Goal: Task Accomplishment & Management: Complete application form

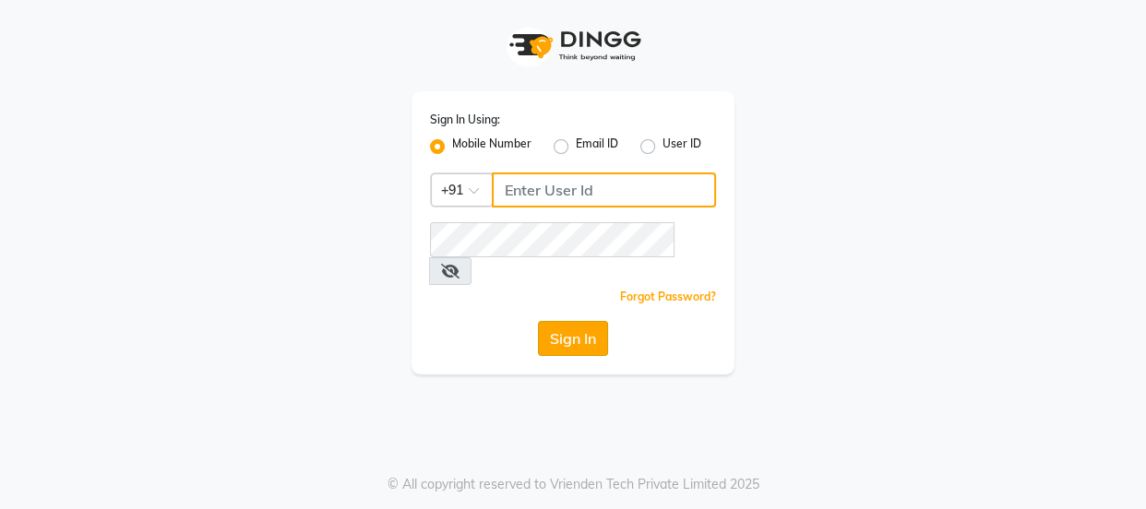
type input "9579232515"
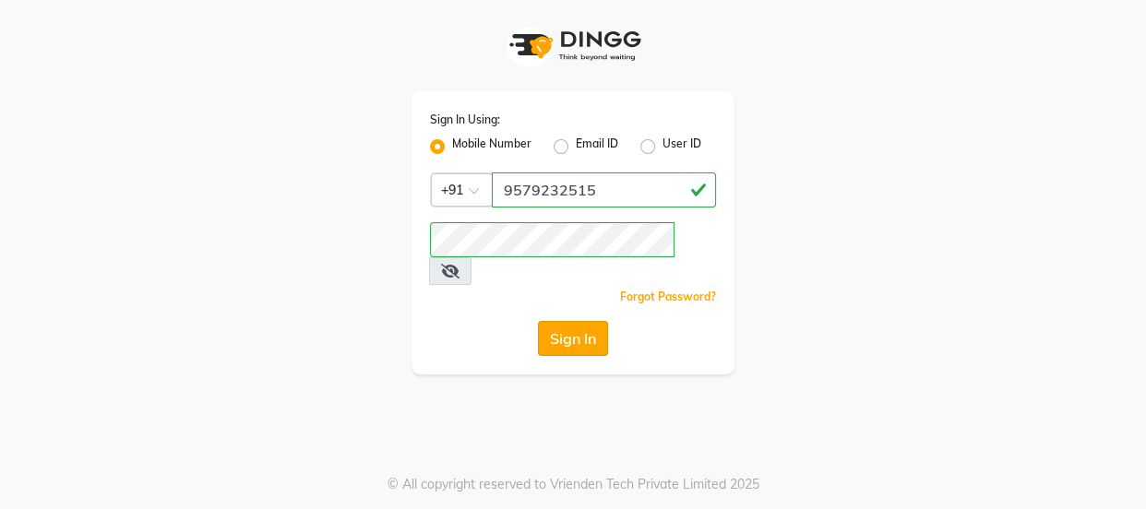
click at [576, 321] on button "Sign In" at bounding box center [573, 338] width 70 height 35
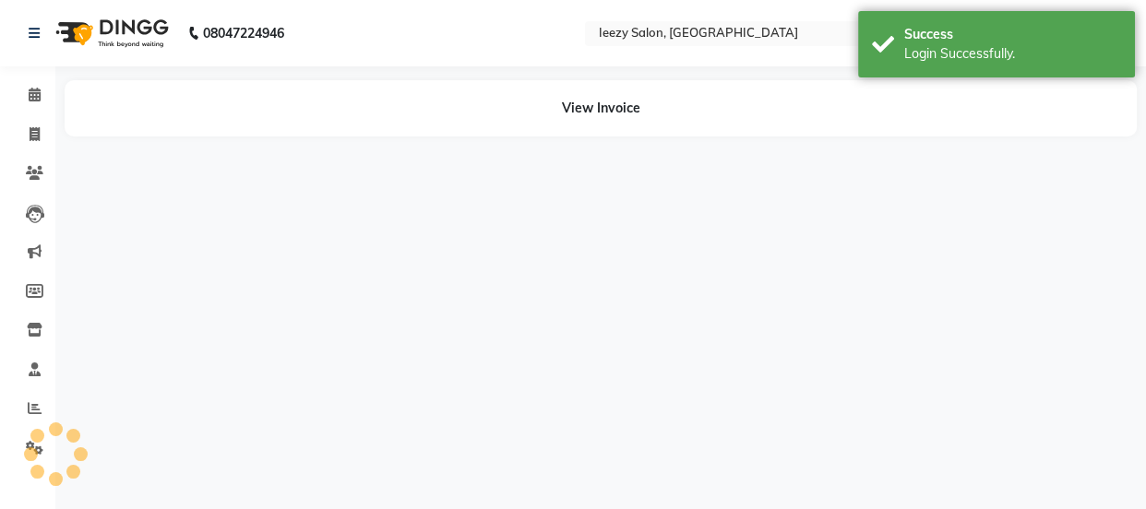
select select "en"
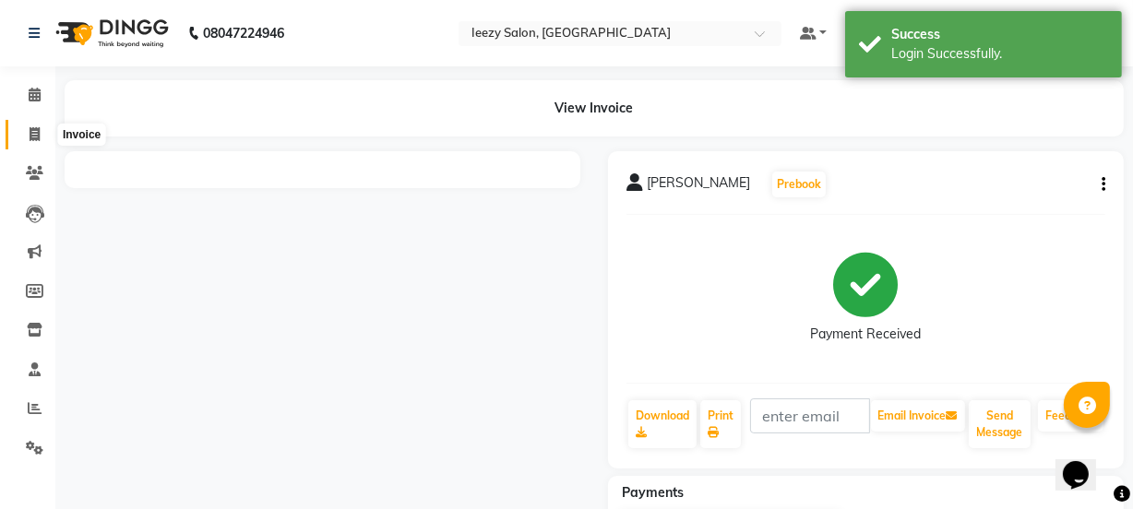
click at [33, 134] on icon at bounding box center [35, 134] width 10 height 14
select select "5982"
select select "service"
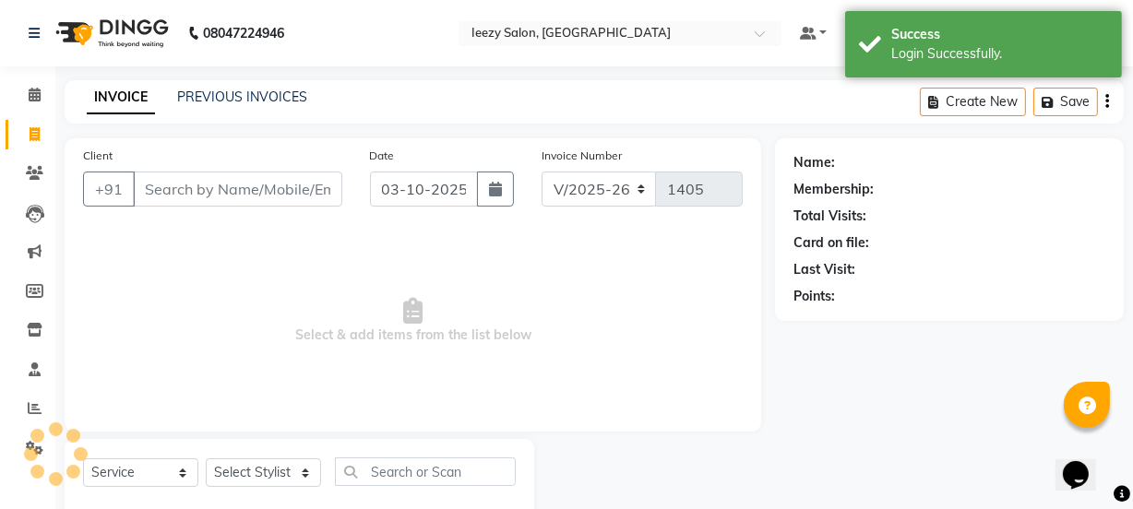
scroll to position [46, 0]
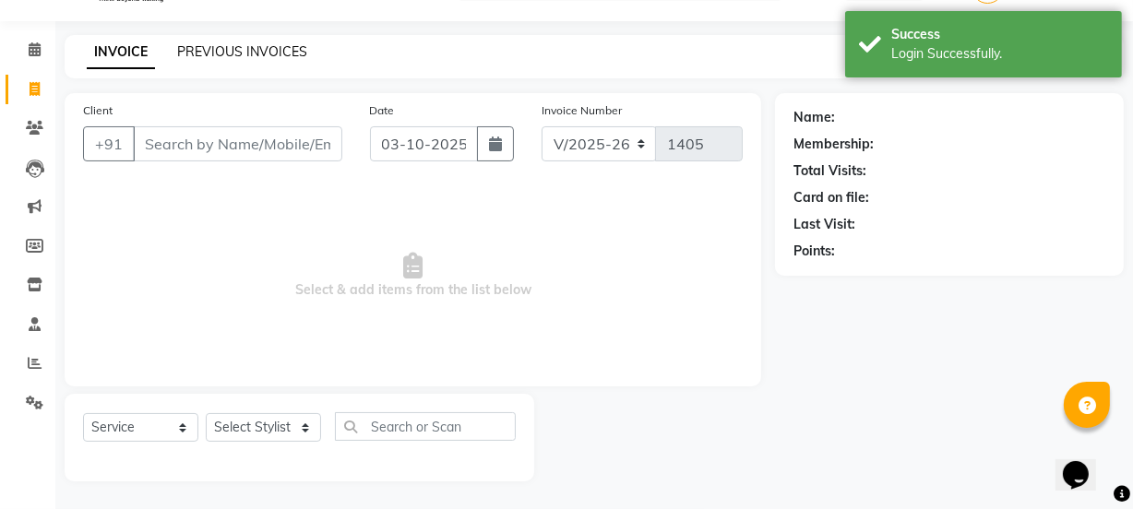
click at [211, 43] on link "PREVIOUS INVOICES" at bounding box center [242, 51] width 130 height 17
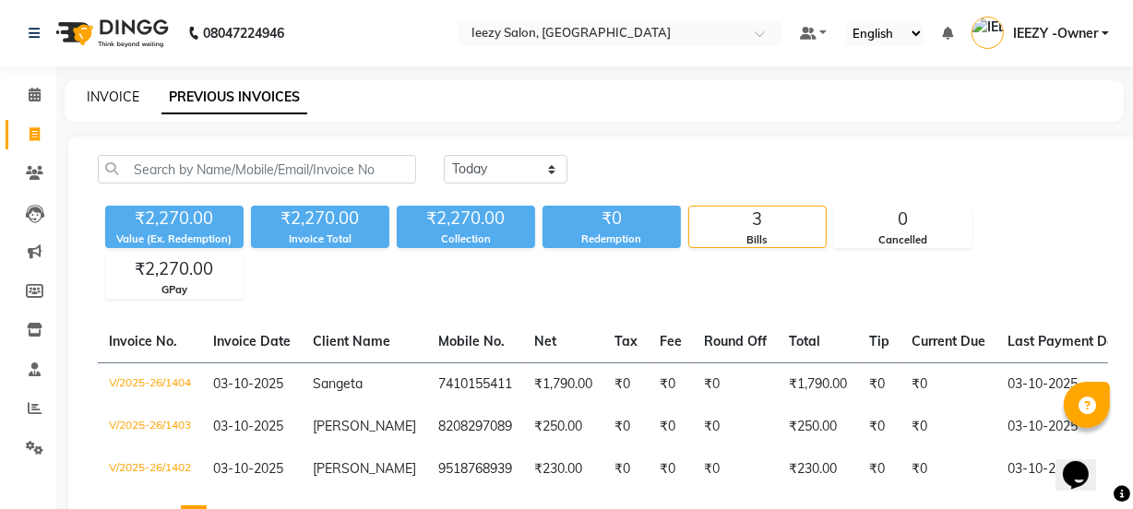
click at [115, 96] on link "INVOICE" at bounding box center [113, 97] width 53 height 17
select select "service"
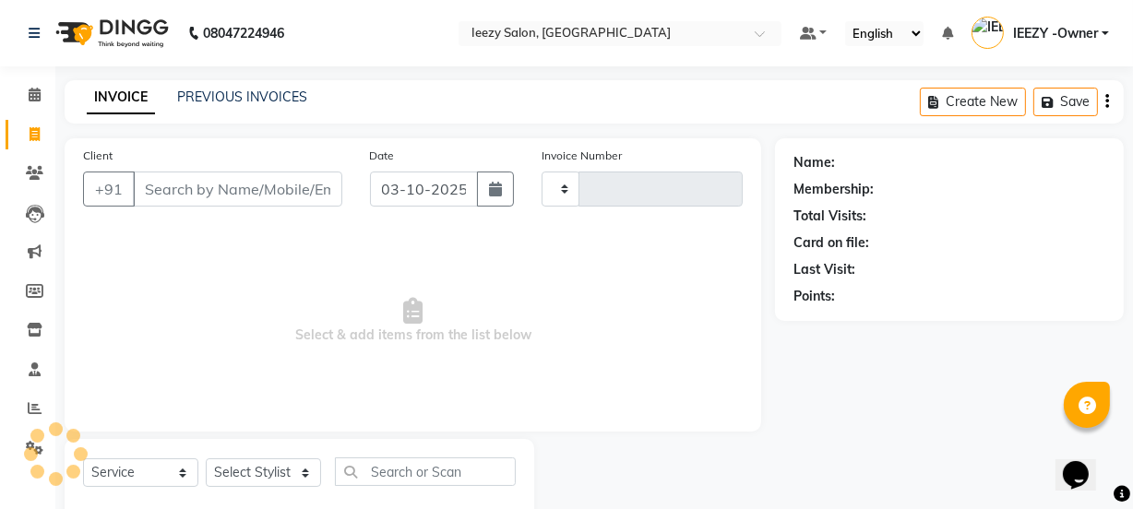
scroll to position [46, 0]
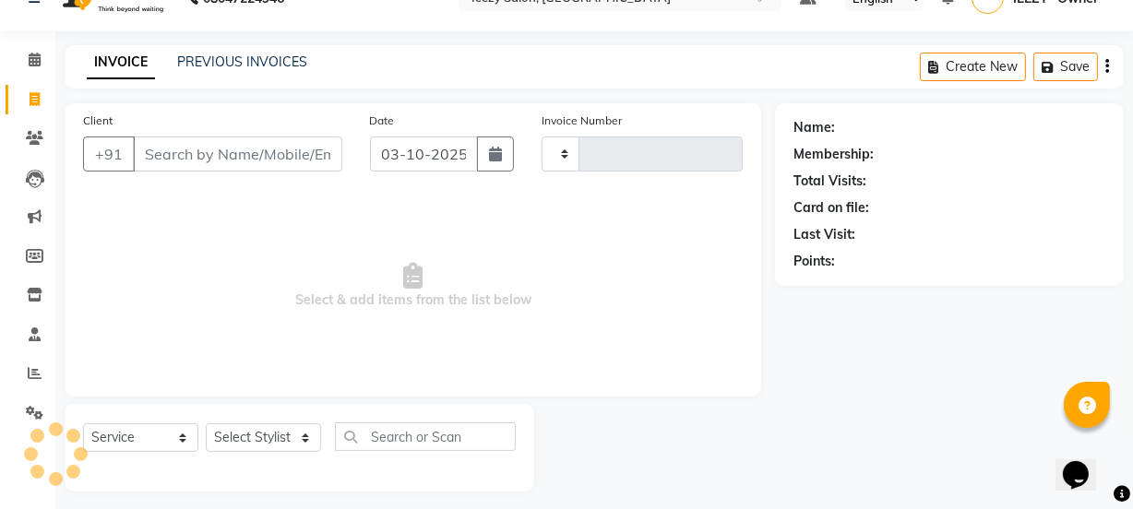
type input "1405"
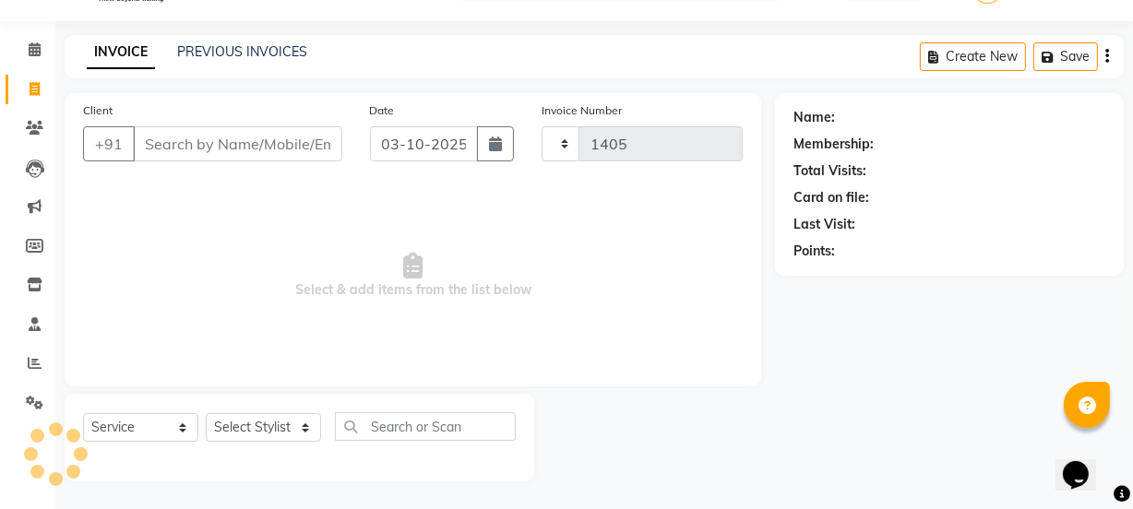
select select "5982"
click at [258, 47] on link "PREVIOUS INVOICES" at bounding box center [242, 51] width 130 height 17
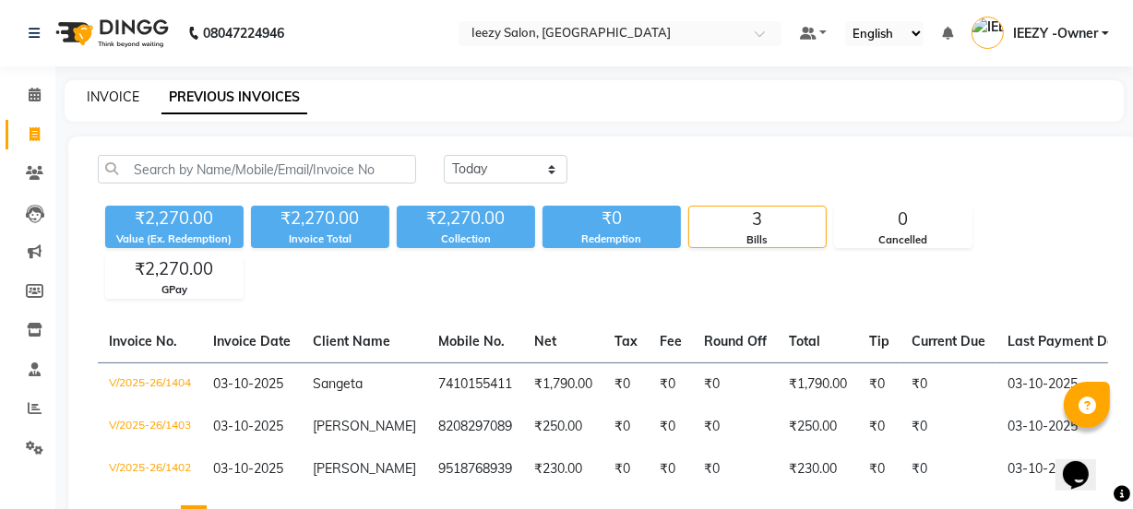
click at [123, 101] on link "INVOICE" at bounding box center [113, 97] width 53 height 17
select select "5982"
select select "service"
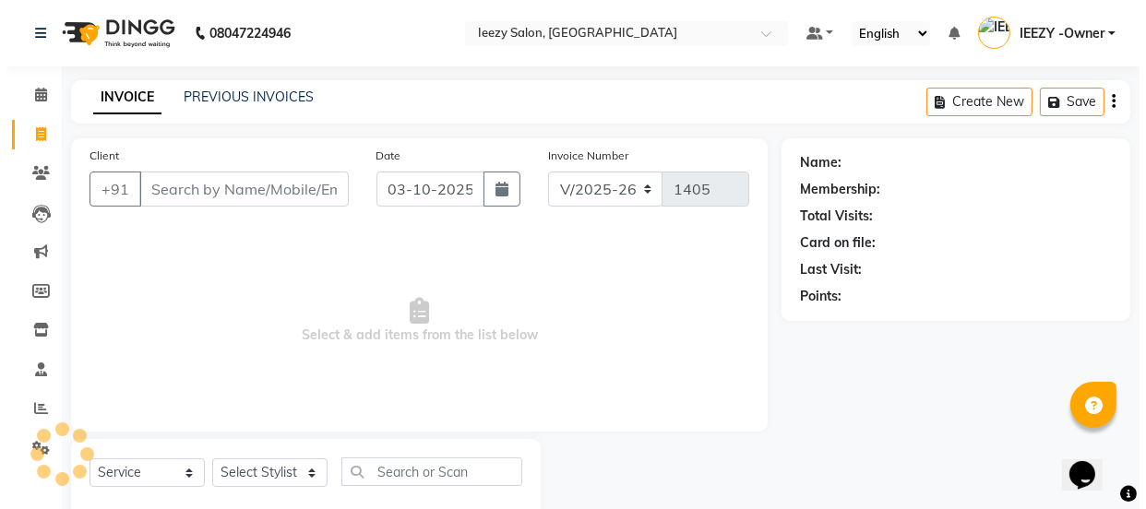
scroll to position [46, 0]
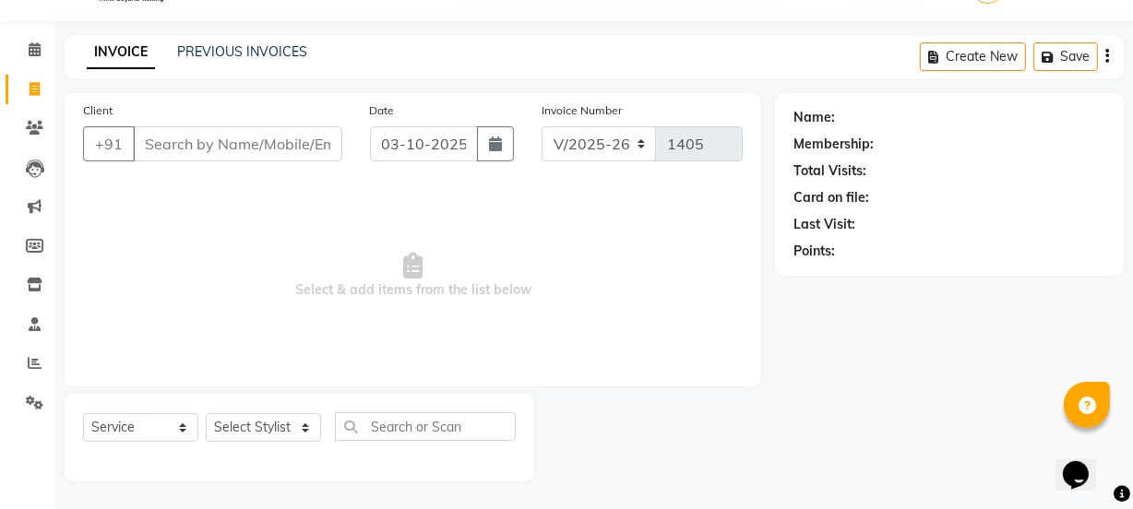
click at [164, 146] on input "Client" at bounding box center [237, 143] width 209 height 35
type input "9148948067"
click at [310, 137] on span "Add Client" at bounding box center [294, 144] width 73 height 18
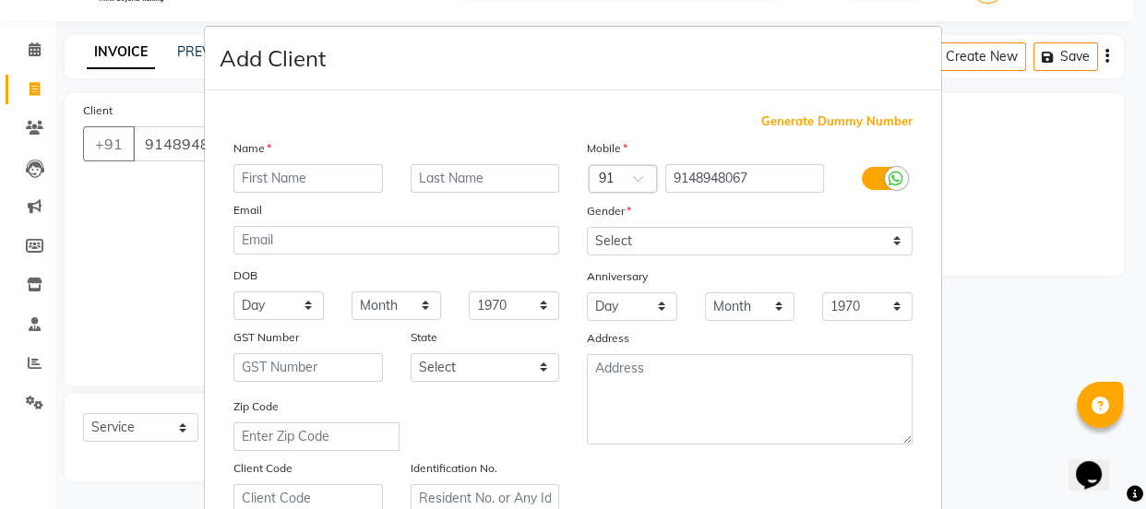
click at [1000, 150] on ngb-modal-window "Add Client Generate Dummy Number Name Email DOB Day 01 02 03 04 05 06 07 08 09 …" at bounding box center [573, 254] width 1146 height 509
click at [288, 185] on input "text" at bounding box center [307, 178] width 149 height 29
type input "priyanka"
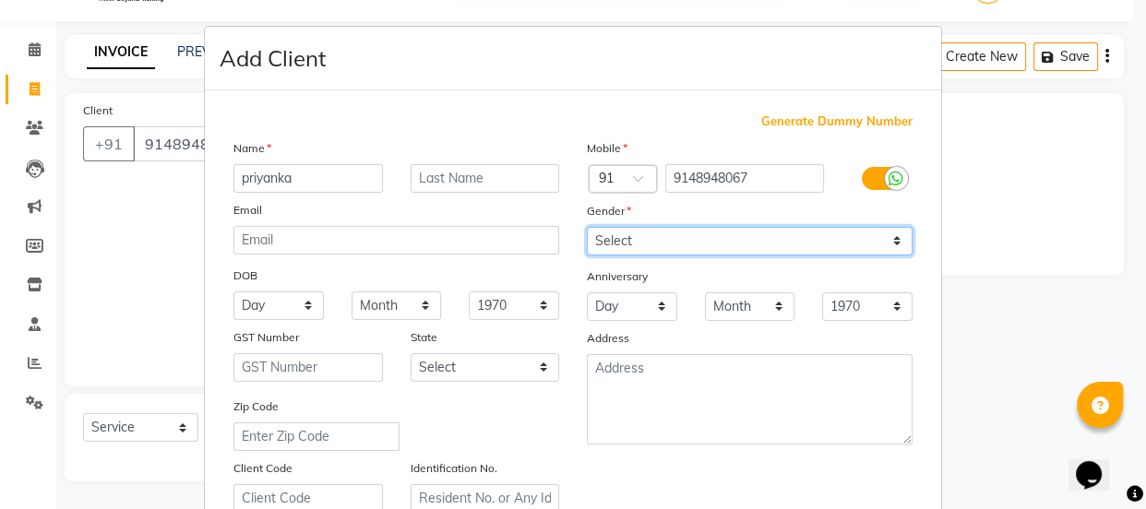
click at [897, 245] on select "Select [DEMOGRAPHIC_DATA] [DEMOGRAPHIC_DATA] Other Prefer Not To Say" at bounding box center [750, 241] width 326 height 29
select select "[DEMOGRAPHIC_DATA]"
click at [587, 227] on select "Select [DEMOGRAPHIC_DATA] [DEMOGRAPHIC_DATA] Other Prefer Not To Say" at bounding box center [750, 241] width 326 height 29
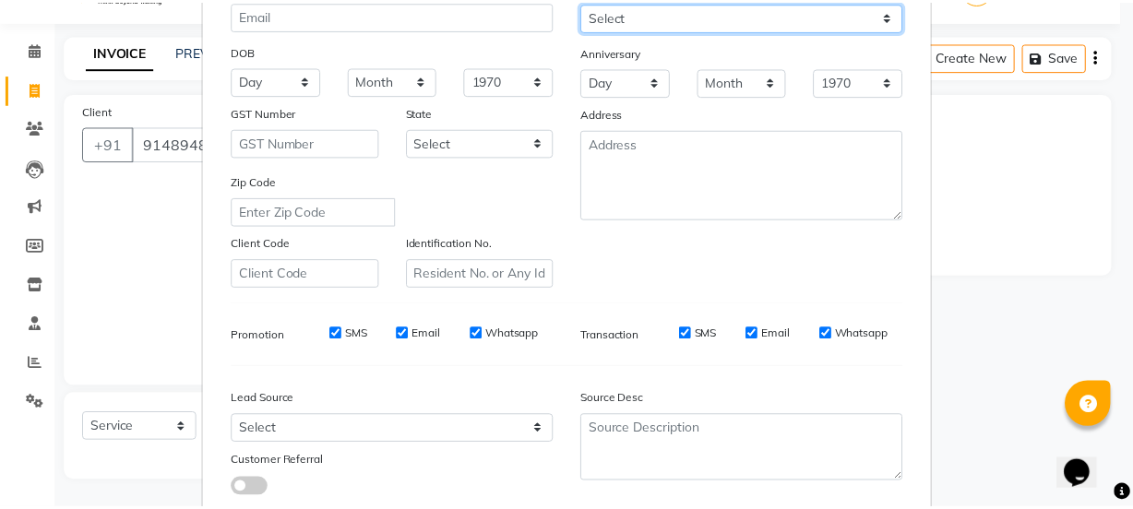
scroll to position [348, 0]
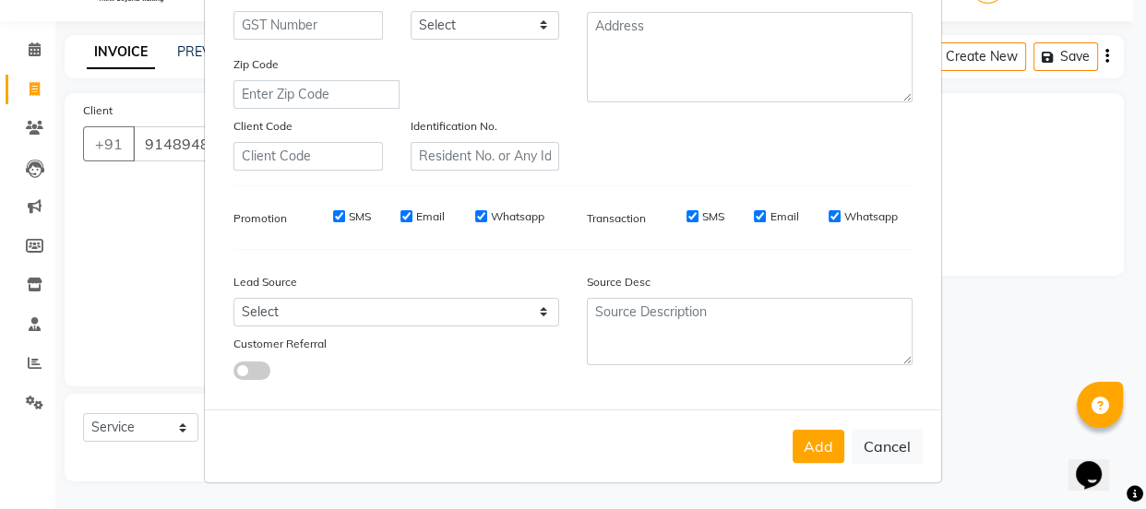
click at [336, 216] on input "SMS" at bounding box center [339, 216] width 12 height 12
checkbox input "false"
click at [400, 216] on input "Email" at bounding box center [406, 216] width 12 height 12
checkbox input "false"
click at [480, 213] on div "Whatsapp" at bounding box center [509, 217] width 69 height 17
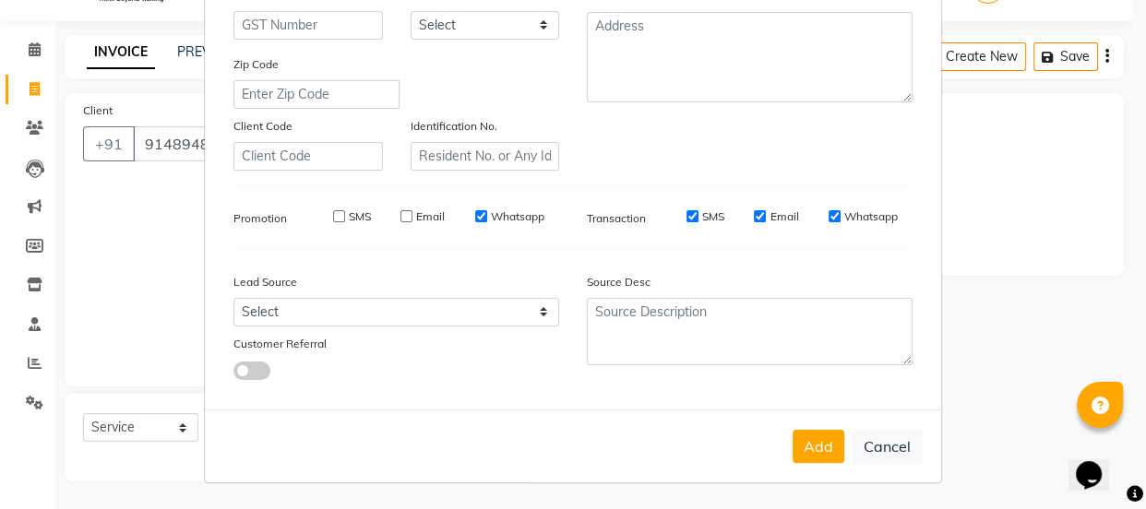
click at [475, 210] on input "Whatsapp" at bounding box center [481, 216] width 12 height 12
checkbox input "false"
click at [689, 210] on input "SMS" at bounding box center [692, 216] width 12 height 12
checkbox input "false"
click at [746, 211] on div "SMS Email Whatsapp" at bounding box center [779, 217] width 267 height 17
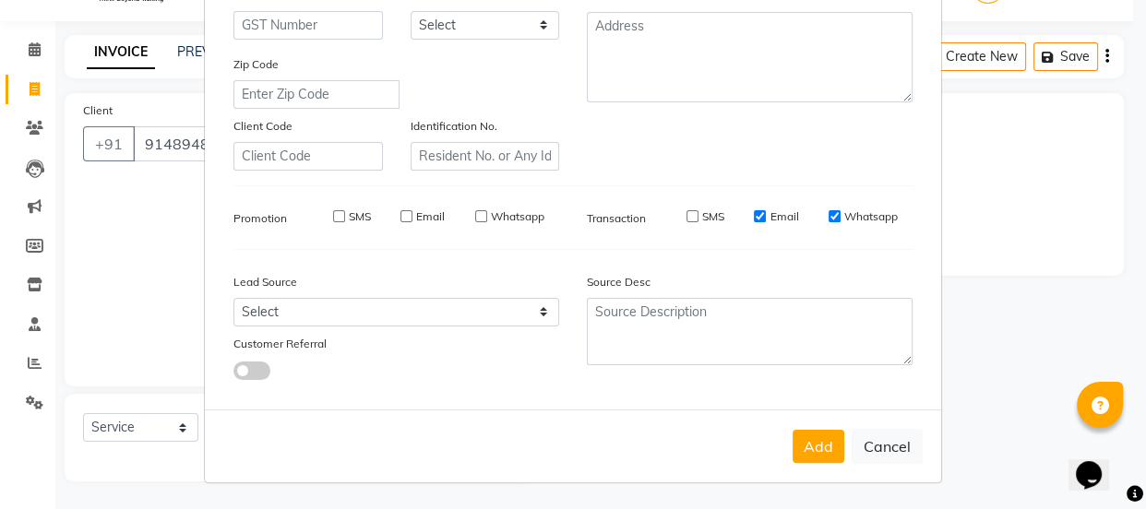
click at [754, 211] on input "Email" at bounding box center [760, 216] width 12 height 12
checkbox input "false"
click at [829, 213] on input "Whatsapp" at bounding box center [835, 216] width 12 height 12
checkbox input "false"
click at [817, 437] on button "Add" at bounding box center [819, 446] width 52 height 33
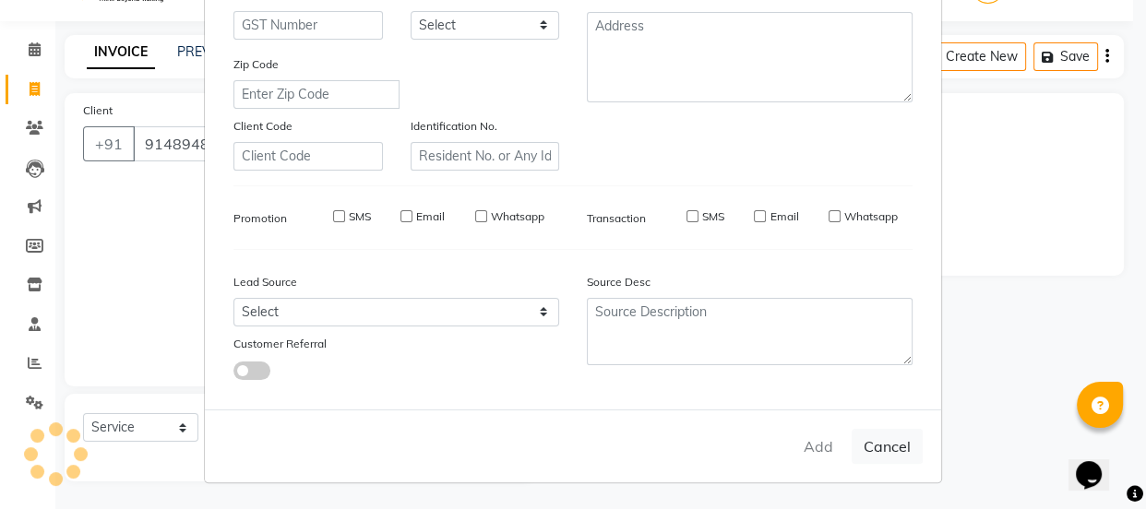
select select
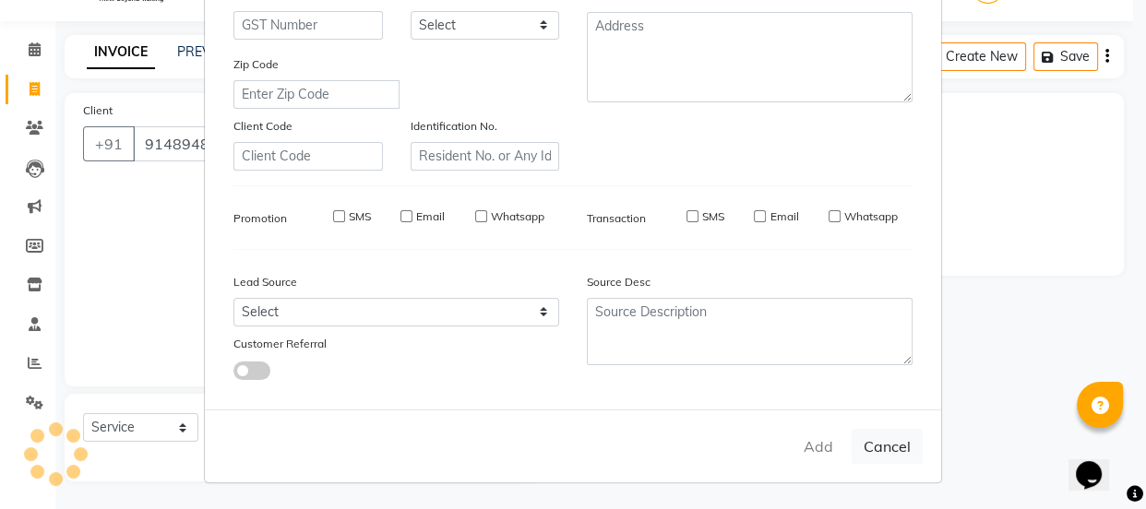
select select
checkbox input "false"
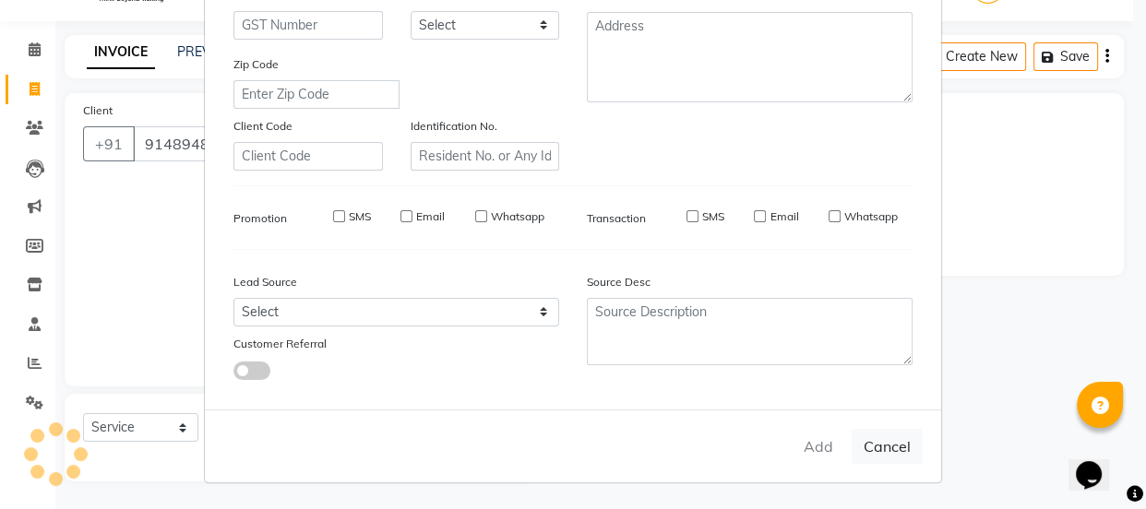
checkbox input "false"
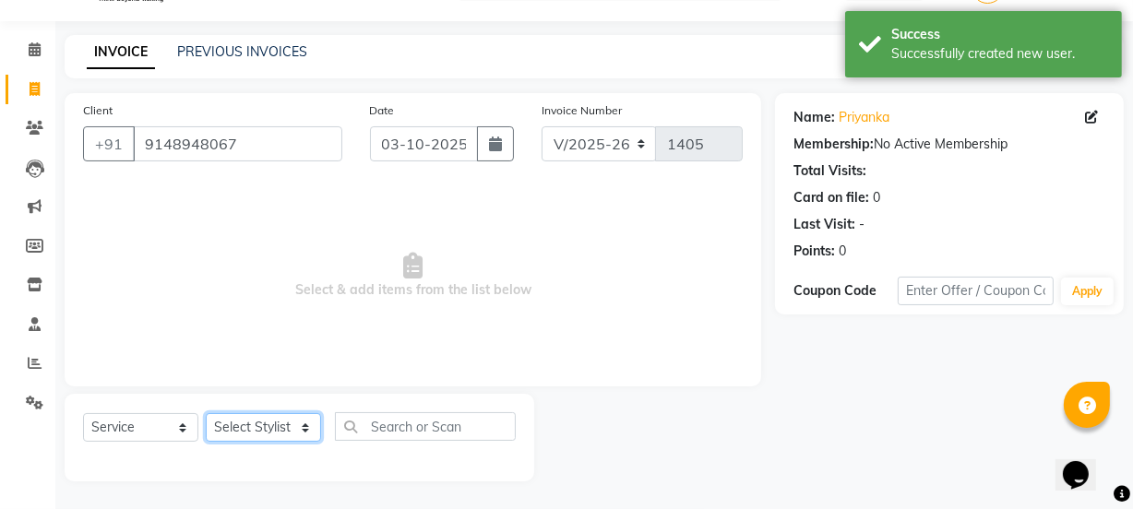
click at [311, 432] on select "Select Stylist Archana Mgr IEEZY -Owner [PERSON_NAME] Ms [PERSON_NAME] [MEDICAL…" at bounding box center [263, 427] width 115 height 29
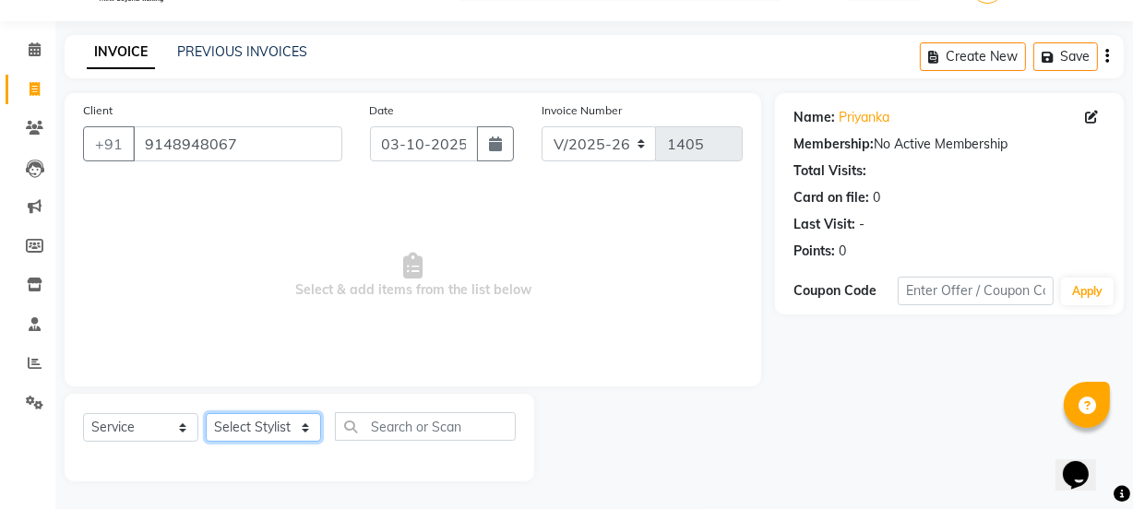
select select "68032"
click at [206, 413] on select "Select Stylist Archana Mgr IEEZY -Owner [PERSON_NAME] Ms [PERSON_NAME] [MEDICAL…" at bounding box center [263, 427] width 115 height 29
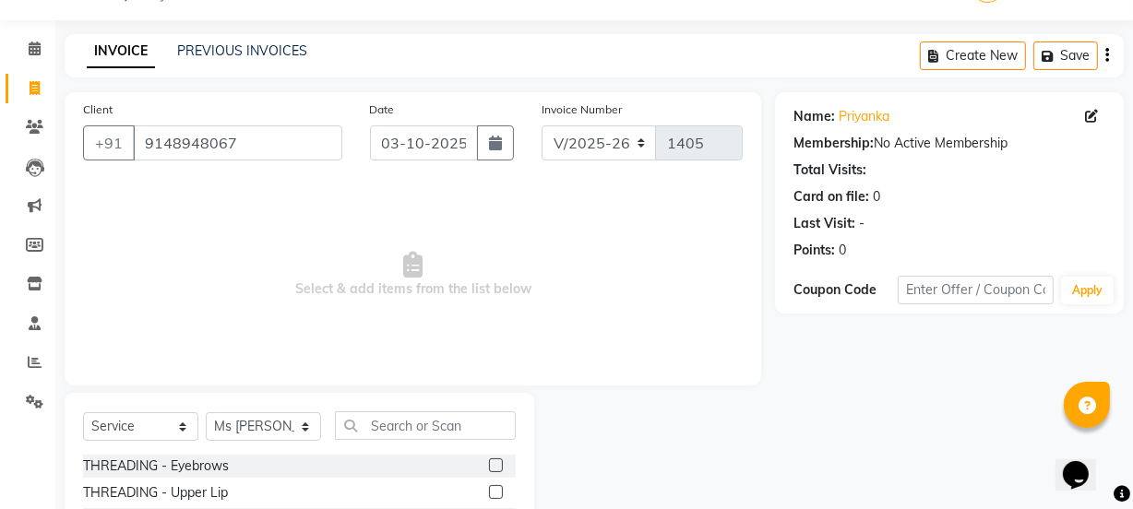
click at [489, 471] on label at bounding box center [496, 466] width 14 height 14
click at [489, 471] on input "checkbox" at bounding box center [495, 466] width 12 height 12
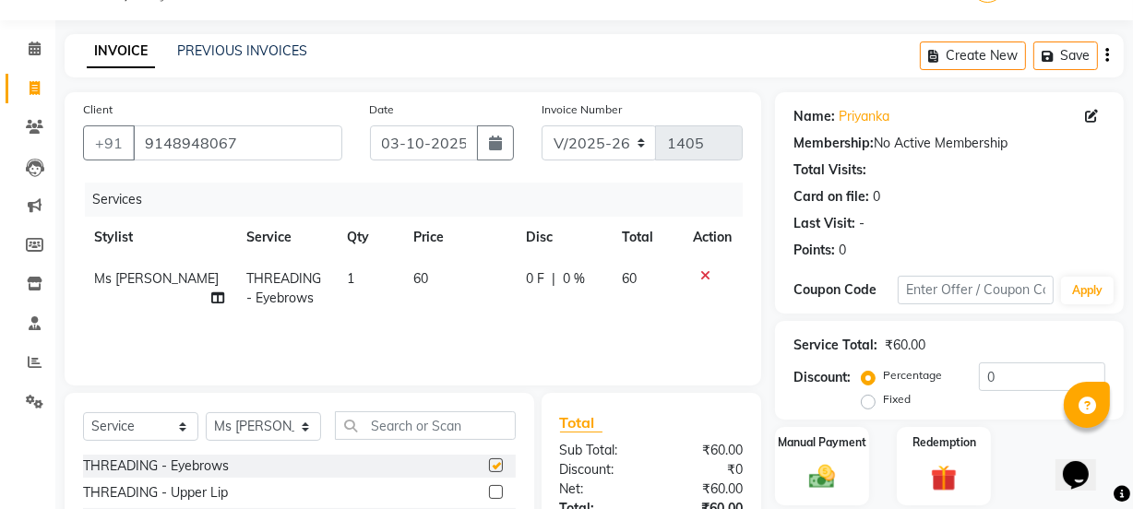
checkbox input "false"
click at [437, 435] on input "text" at bounding box center [425, 426] width 181 height 29
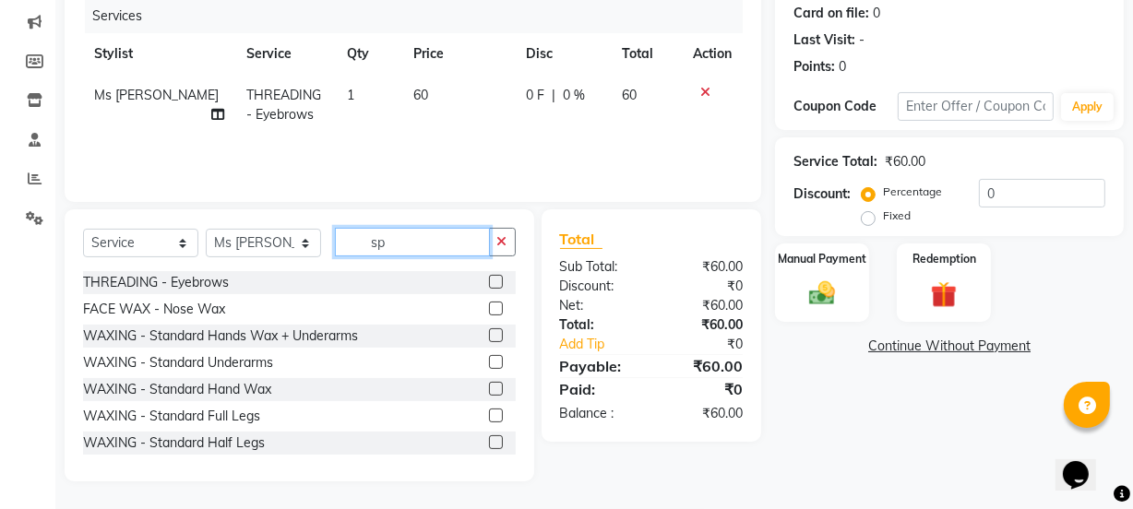
scroll to position [190, 0]
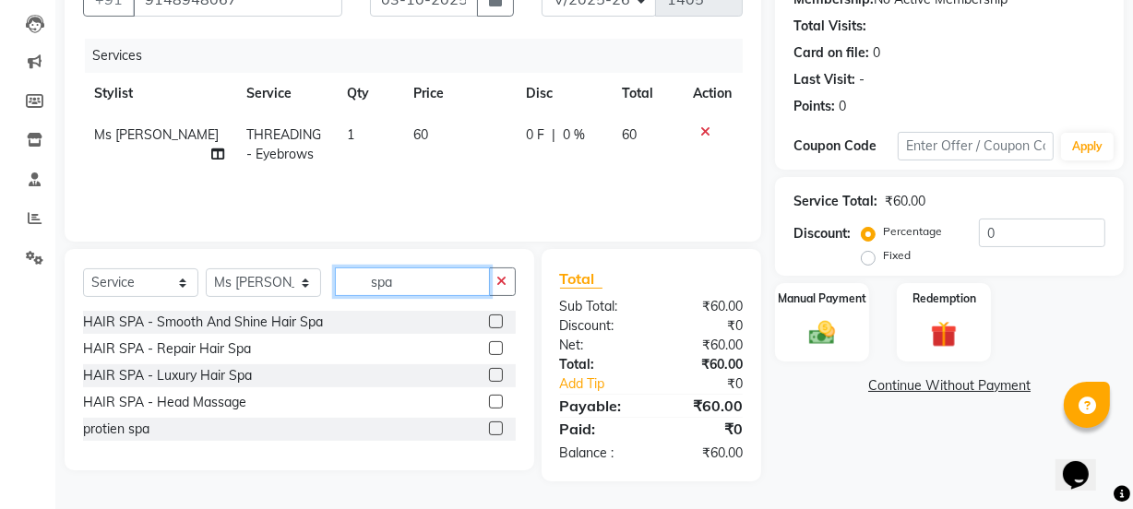
type input "spa"
click at [495, 344] on label at bounding box center [496, 348] width 14 height 14
click at [495, 344] on input "checkbox" at bounding box center [495, 349] width 12 height 12
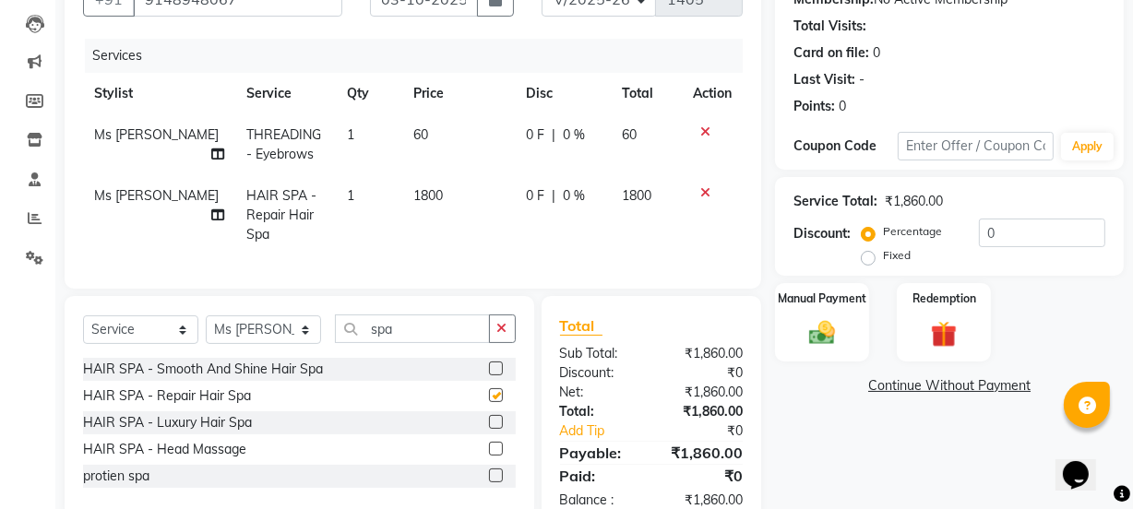
checkbox input "false"
click at [492, 376] on label at bounding box center [496, 369] width 14 height 14
click at [492, 376] on input "checkbox" at bounding box center [495, 370] width 12 height 12
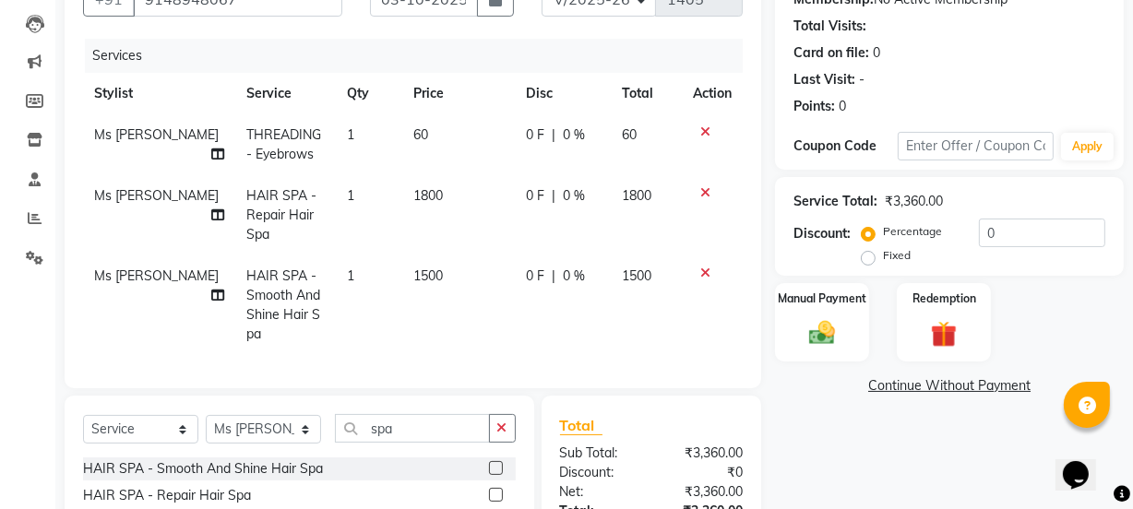
click at [707, 268] on icon at bounding box center [705, 273] width 10 height 13
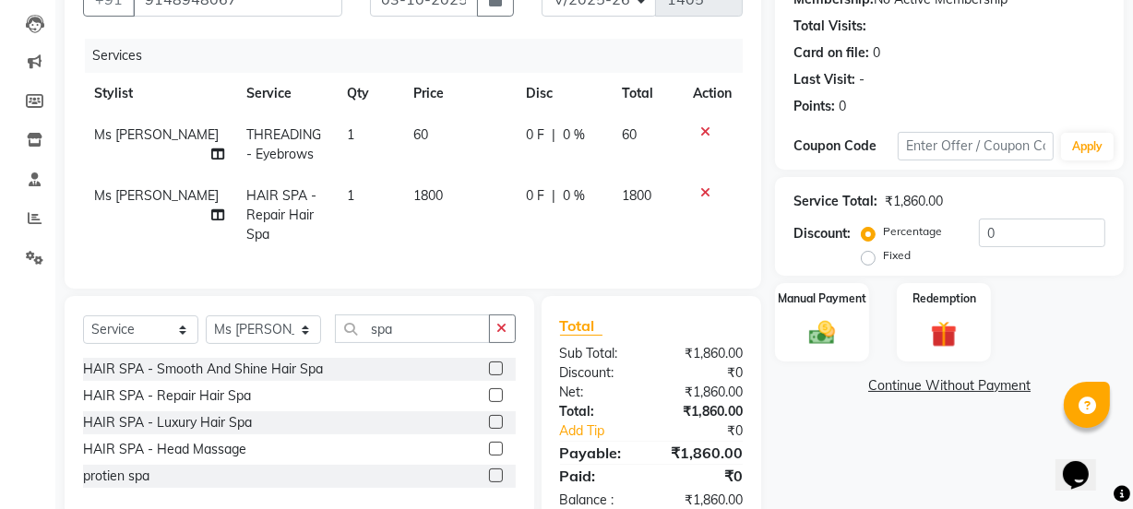
click at [706, 188] on icon at bounding box center [705, 192] width 10 height 13
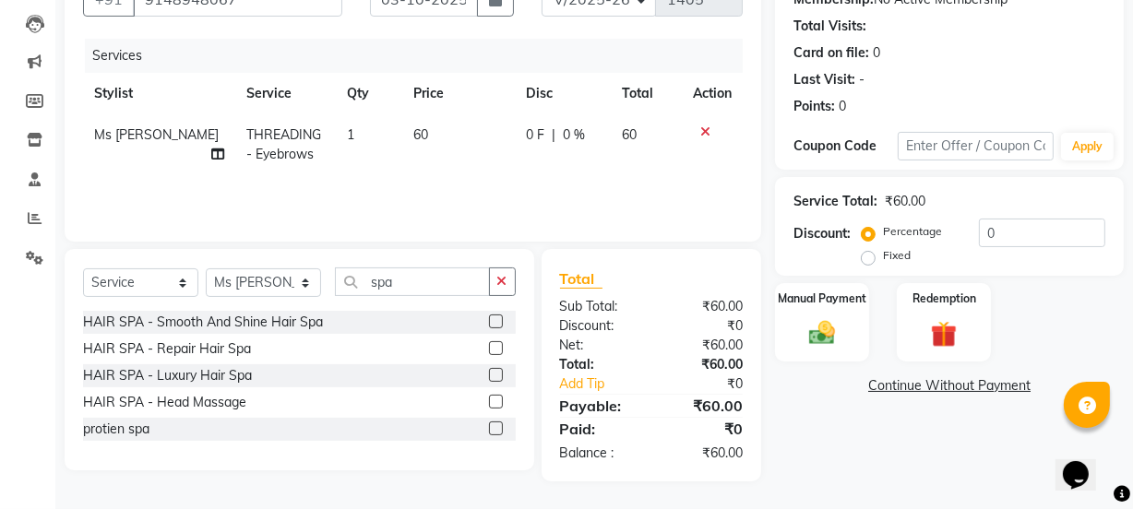
click at [498, 319] on label at bounding box center [496, 322] width 14 height 14
click at [498, 319] on input "checkbox" at bounding box center [495, 322] width 12 height 12
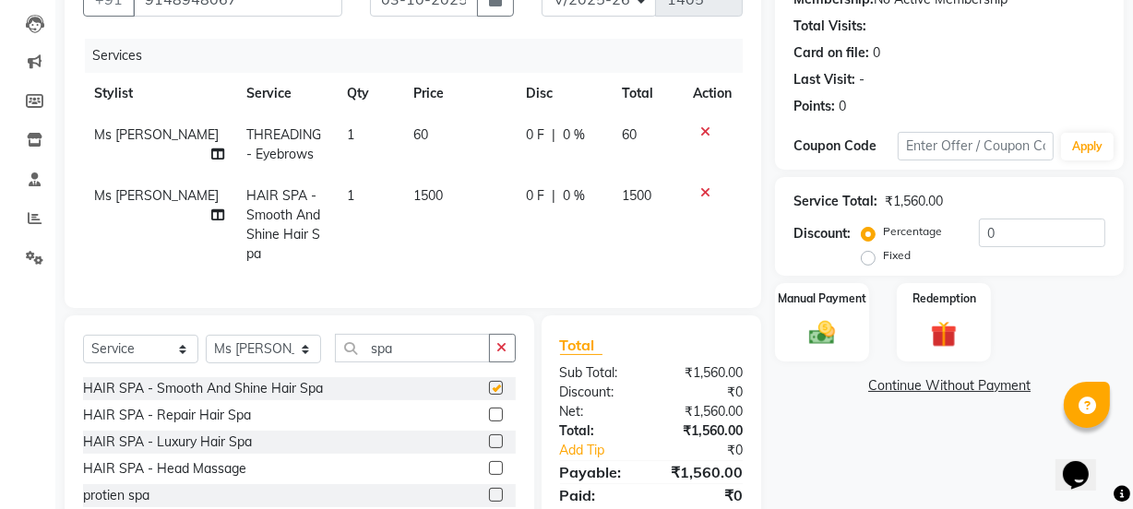
checkbox input "false"
click at [420, 201] on span "1500" at bounding box center [428, 195] width 30 height 17
select select "68032"
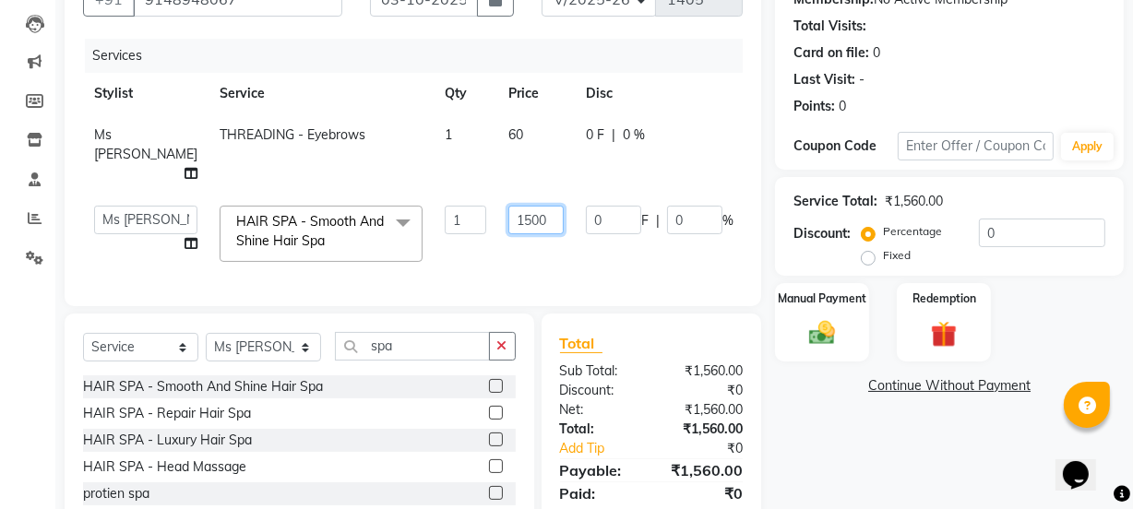
click at [508, 217] on input "1500" at bounding box center [535, 220] width 55 height 29
type input "1200"
click at [627, 246] on tr "Archana Mgr IEEZY -Owner [PERSON_NAME] Ms [PERSON_NAME] [MEDICAL_DATA] [PERSON_…" at bounding box center [471, 234] width 776 height 78
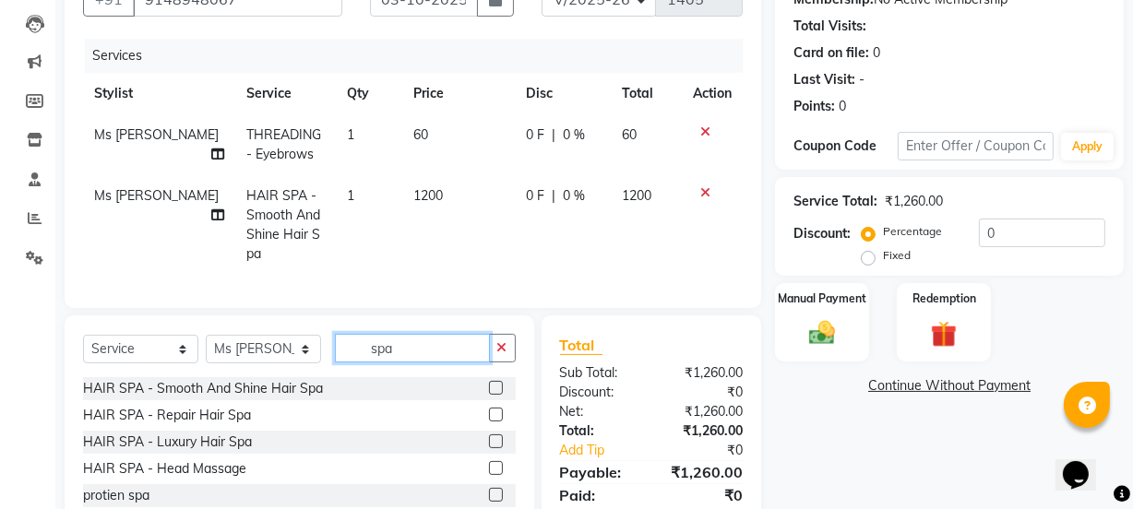
click at [424, 334] on input "spa" at bounding box center [412, 348] width 155 height 29
type input "s"
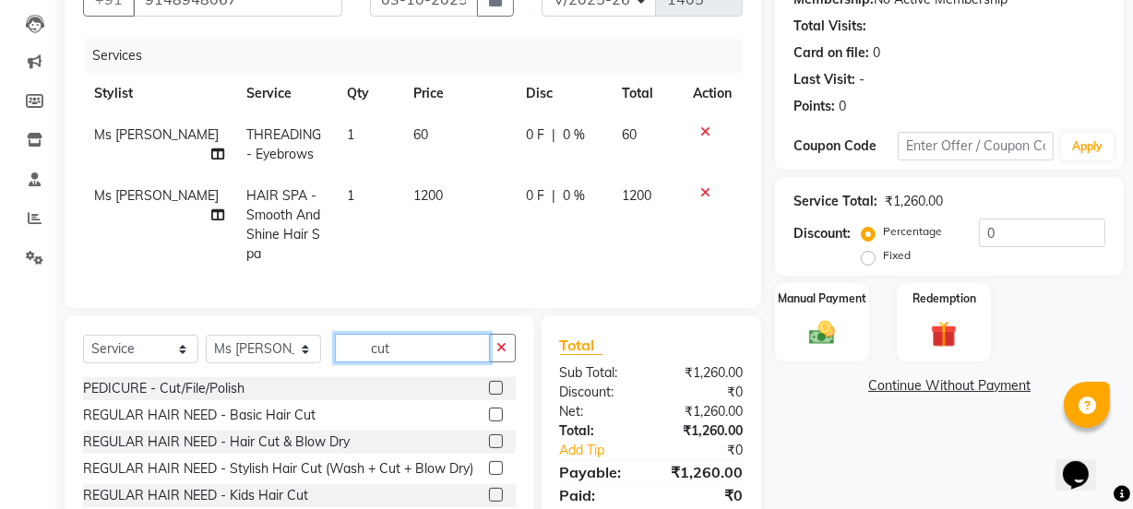
type input "cut"
click at [489, 435] on label at bounding box center [496, 442] width 14 height 14
click at [489, 436] on input "checkbox" at bounding box center [495, 442] width 12 height 12
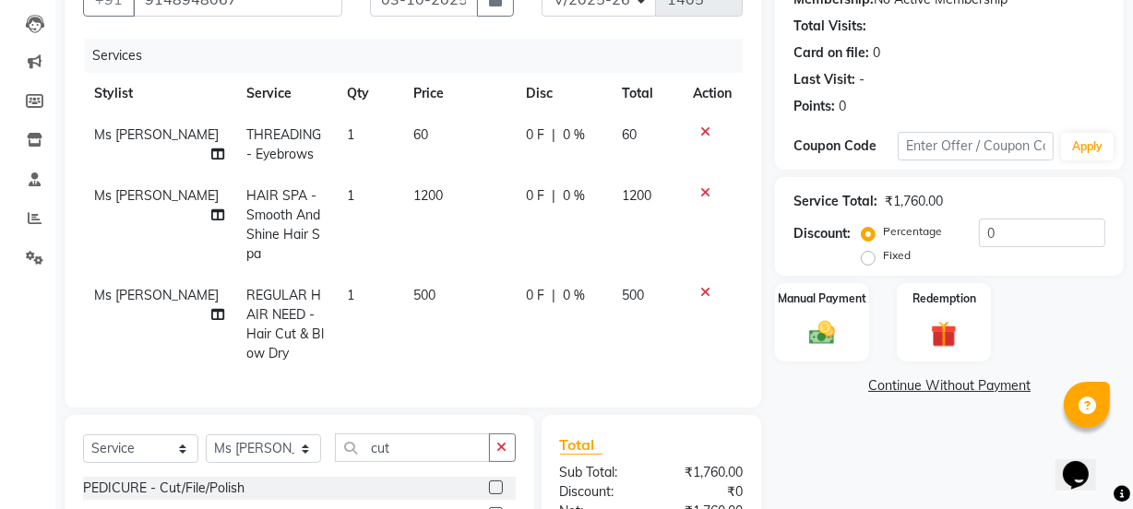
checkbox input "false"
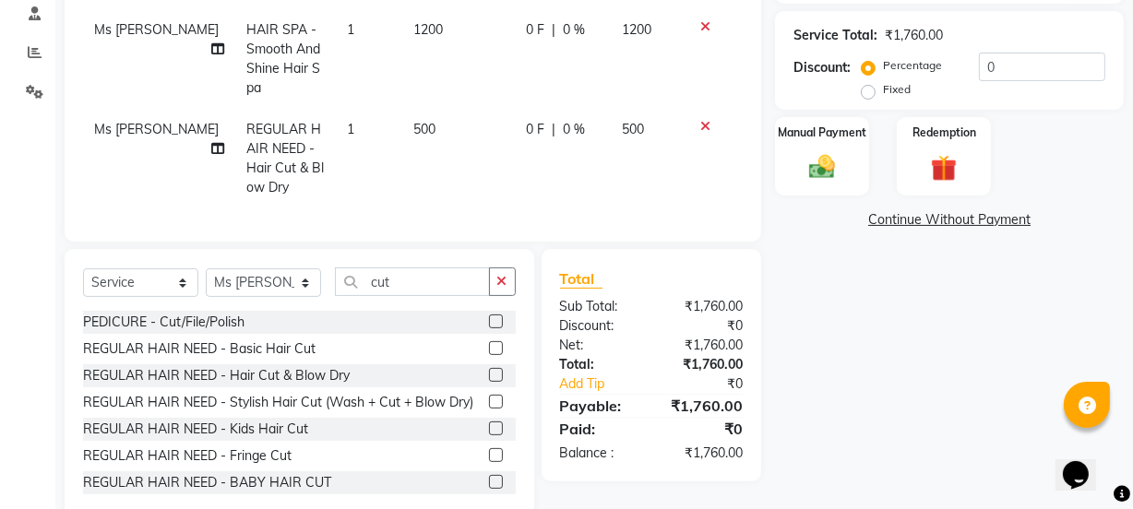
scroll to position [358, 0]
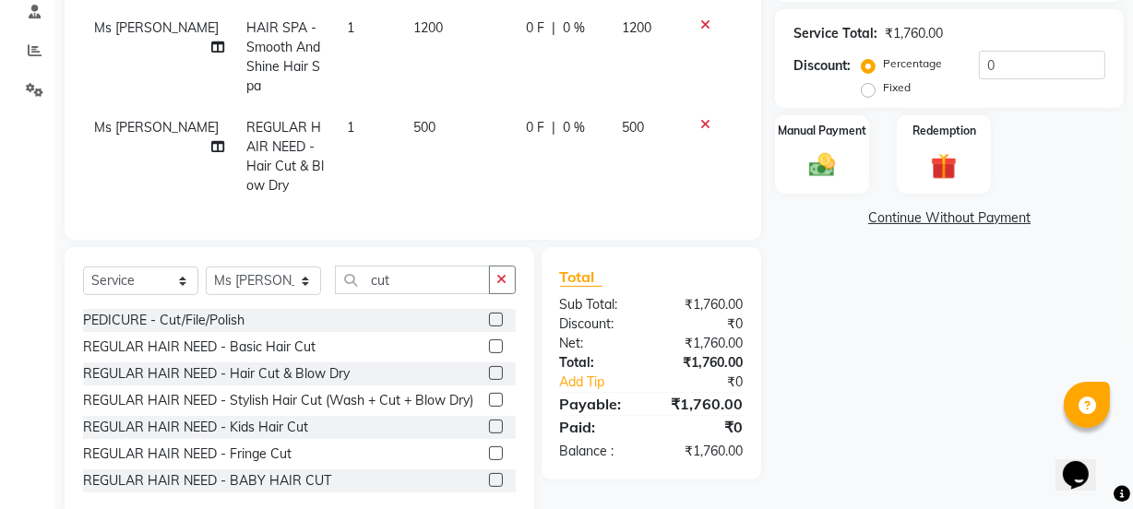
click at [424, 107] on td "500" at bounding box center [458, 157] width 113 height 100
select select "68032"
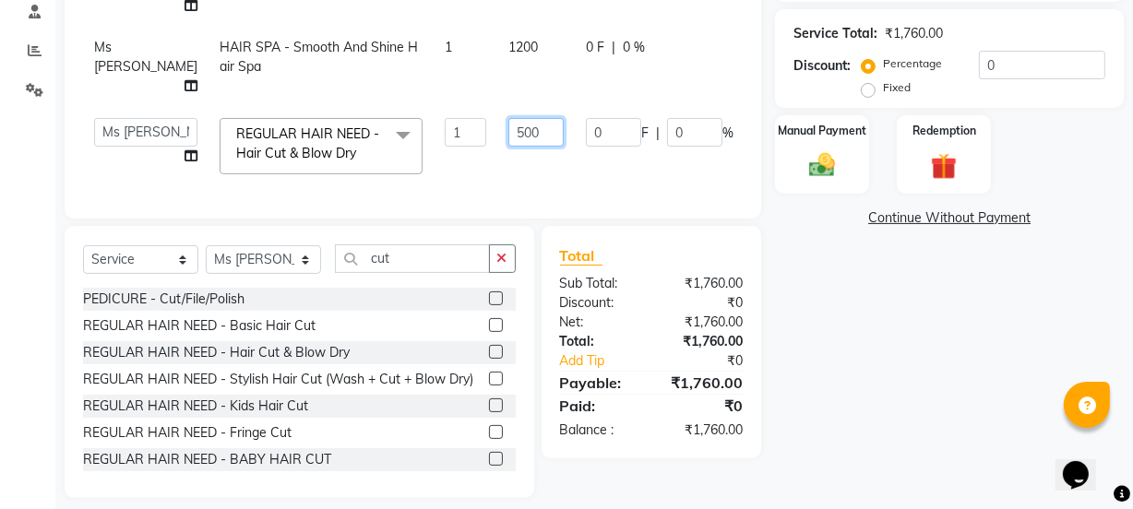
click at [508, 130] on input "500" at bounding box center [535, 132] width 55 height 29
type input "700"
click at [666, 168] on tr "Archana Mgr IEEZY -Owner [PERSON_NAME] Ms [PERSON_NAME] [MEDICAL_DATA] [PERSON_…" at bounding box center [471, 146] width 776 height 78
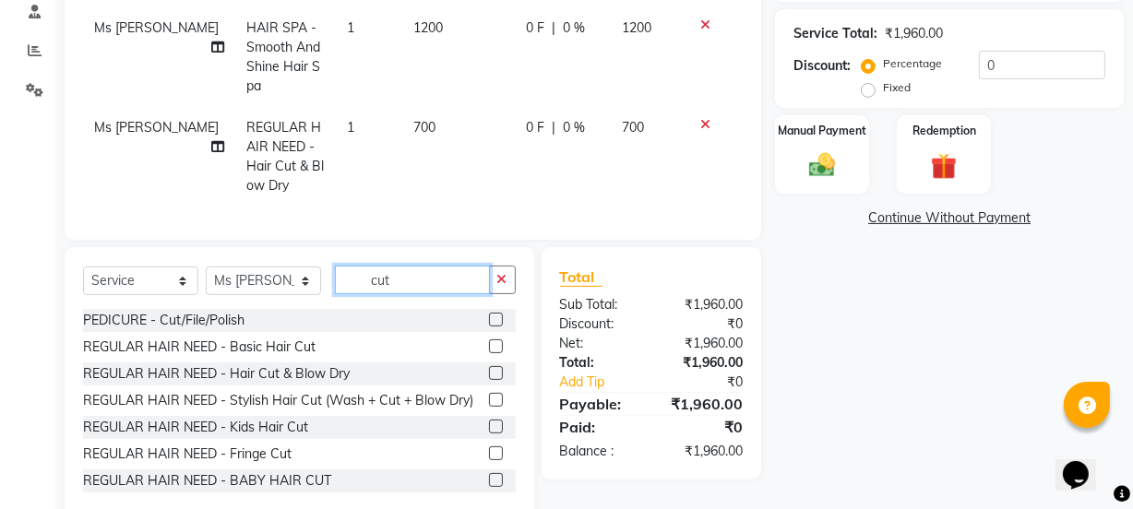
click at [424, 275] on input "cut" at bounding box center [412, 280] width 155 height 29
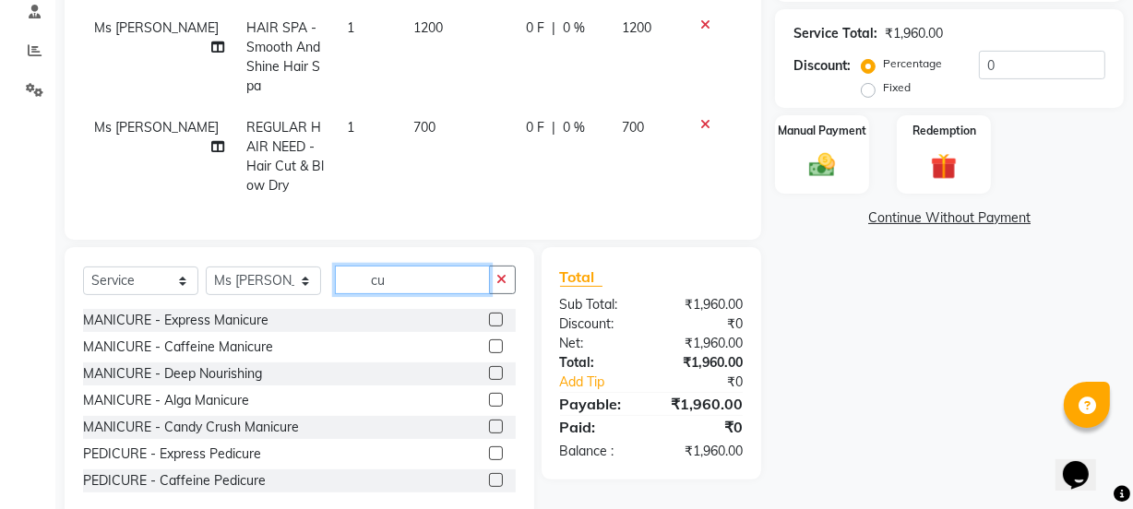
type input "c"
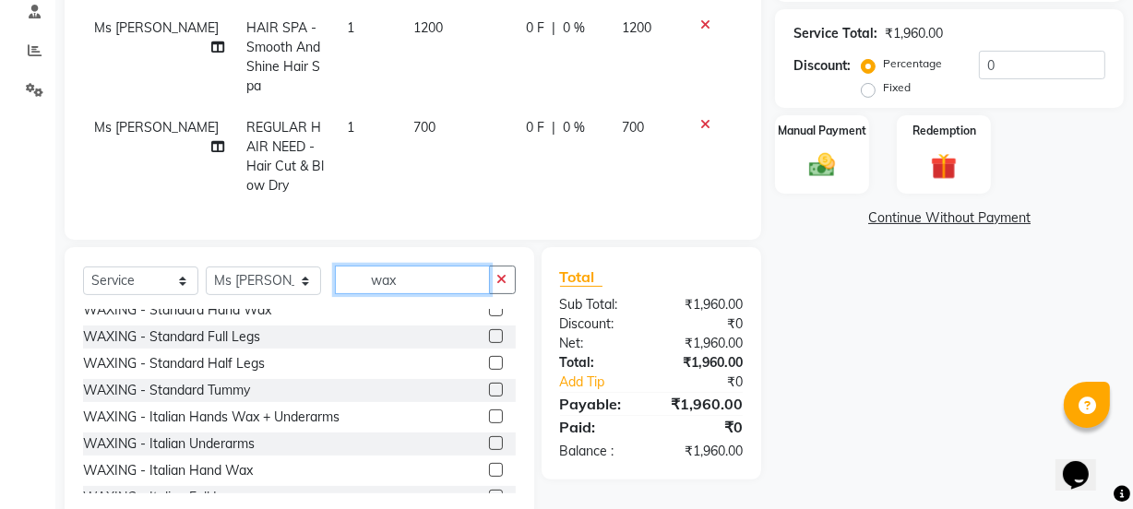
scroll to position [335, 0]
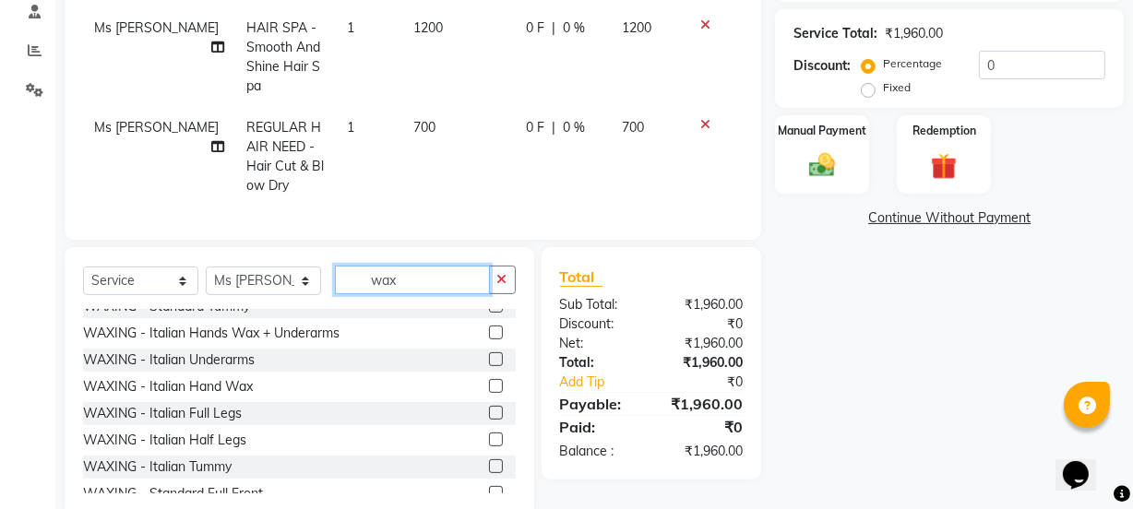
type input "wax"
click at [489, 379] on label at bounding box center [496, 386] width 14 height 14
click at [489, 381] on input "checkbox" at bounding box center [495, 387] width 12 height 12
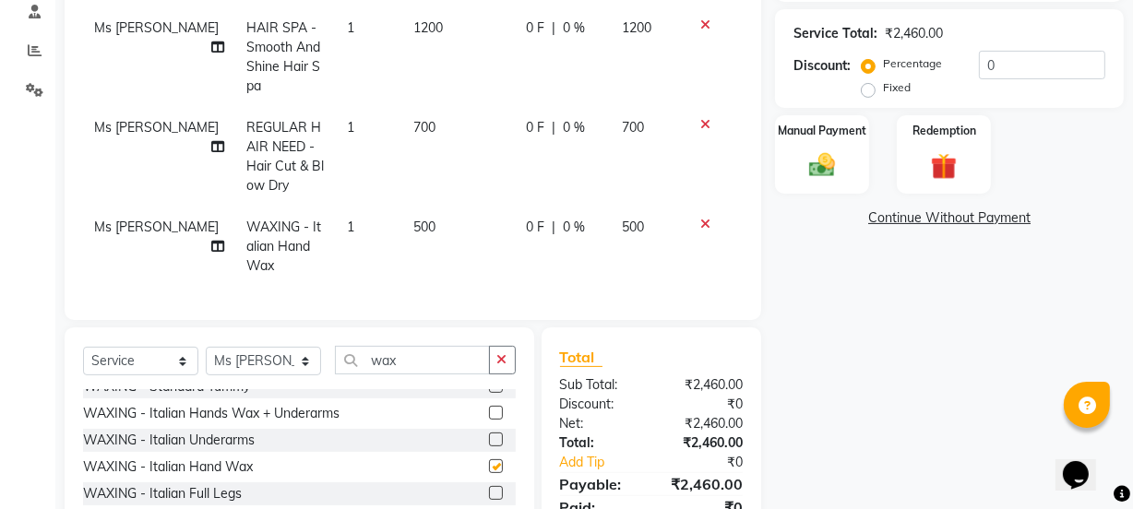
checkbox input "false"
click at [489, 433] on label at bounding box center [496, 440] width 14 height 14
click at [489, 435] on input "checkbox" at bounding box center [495, 441] width 12 height 12
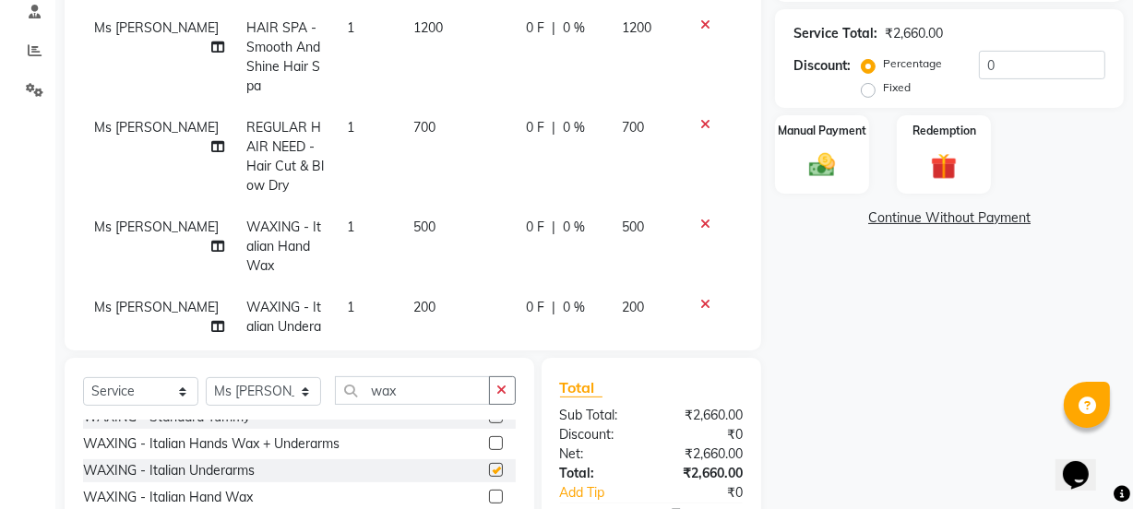
checkbox input "false"
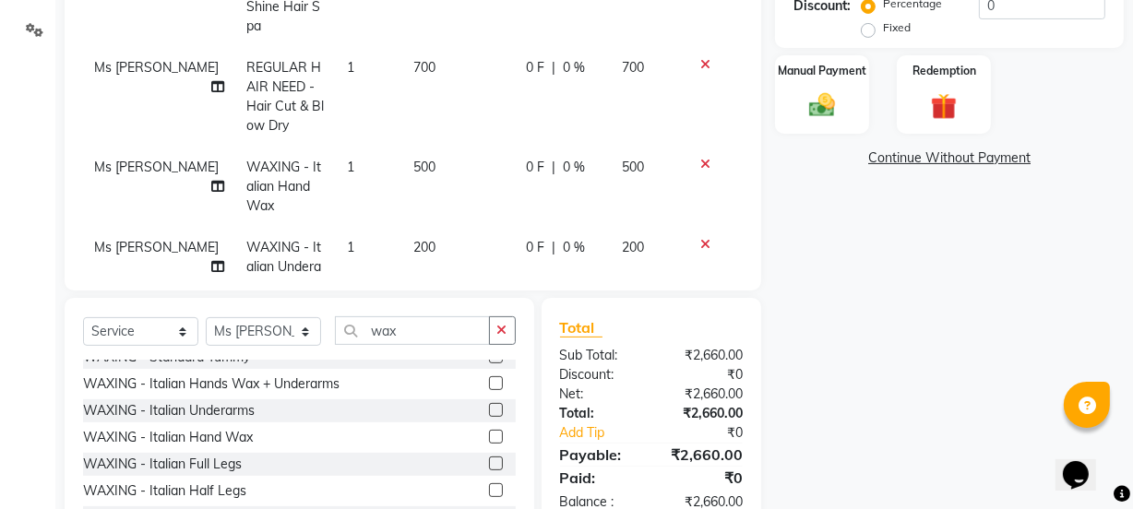
scroll to position [507, 0]
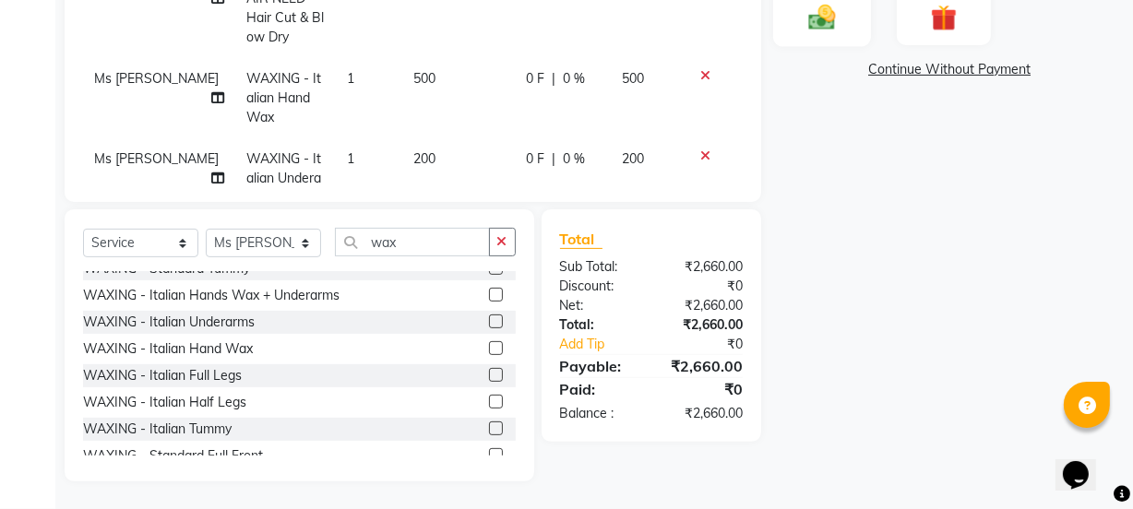
click at [809, 27] on img at bounding box center [822, 16] width 44 height 31
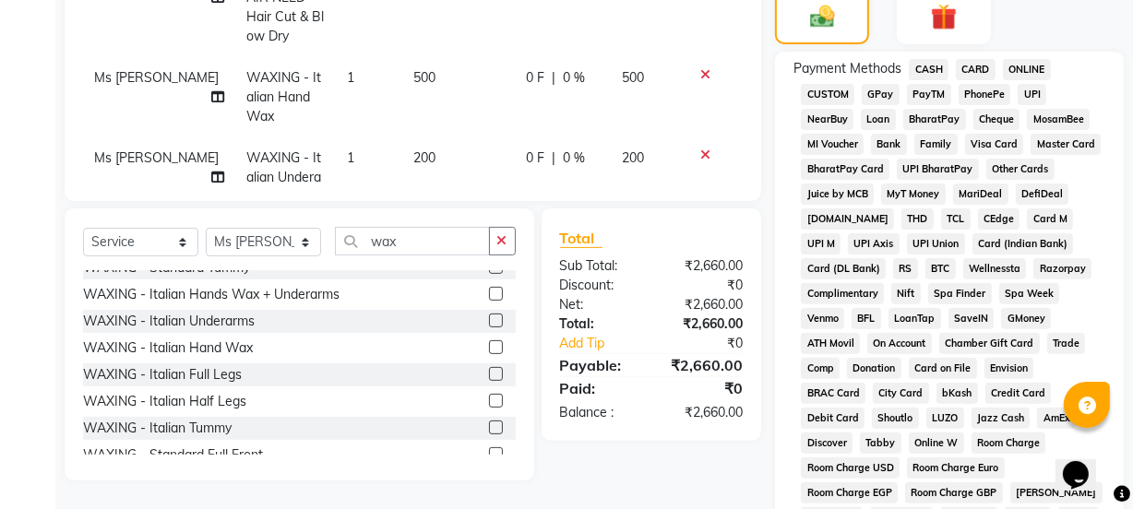
click at [880, 96] on span "GPay" at bounding box center [881, 94] width 38 height 21
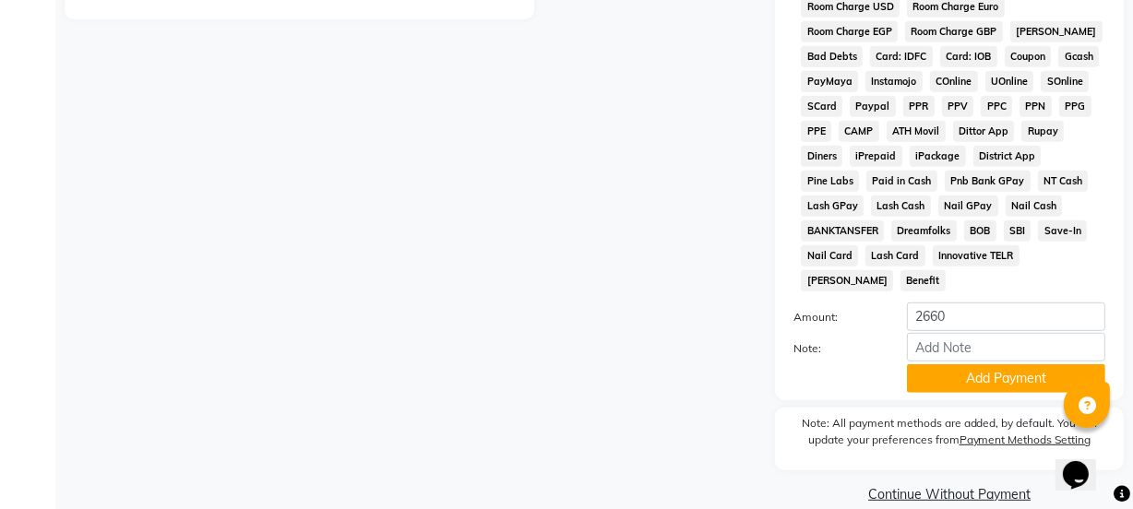
scroll to position [970, 0]
click at [976, 364] on button "Add Payment" at bounding box center [1006, 378] width 198 height 29
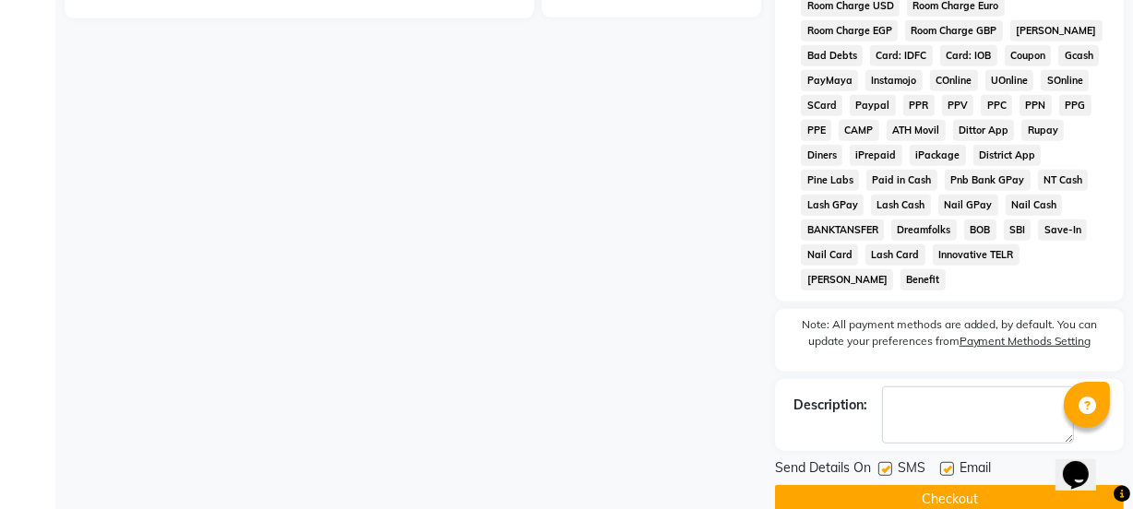
click at [881, 459] on div "SMS" at bounding box center [909, 470] width 62 height 23
click at [886, 462] on label at bounding box center [885, 469] width 14 height 14
click at [886, 464] on input "checkbox" at bounding box center [884, 470] width 12 height 12
checkbox input "false"
click at [942, 462] on label at bounding box center [947, 469] width 14 height 14
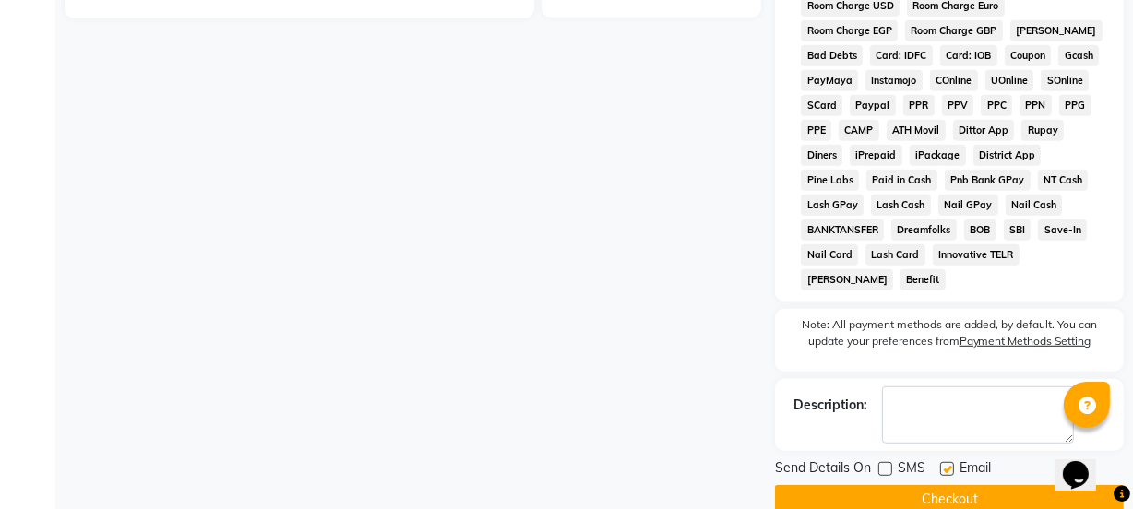
click at [942, 464] on input "checkbox" at bounding box center [946, 470] width 12 height 12
checkbox input "false"
click at [933, 485] on button "Checkout" at bounding box center [949, 499] width 349 height 29
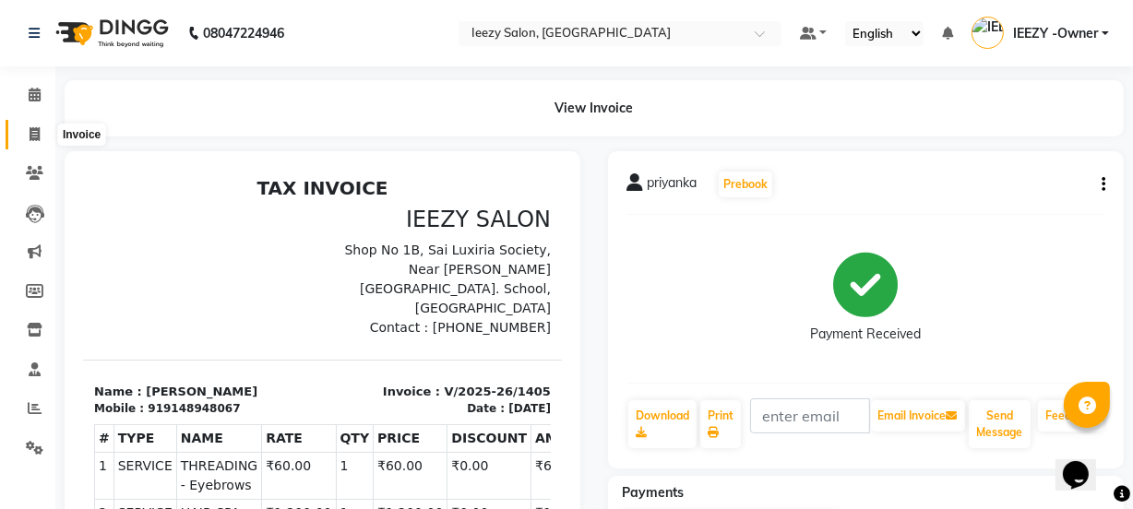
click at [34, 134] on icon at bounding box center [35, 134] width 10 height 14
select select "service"
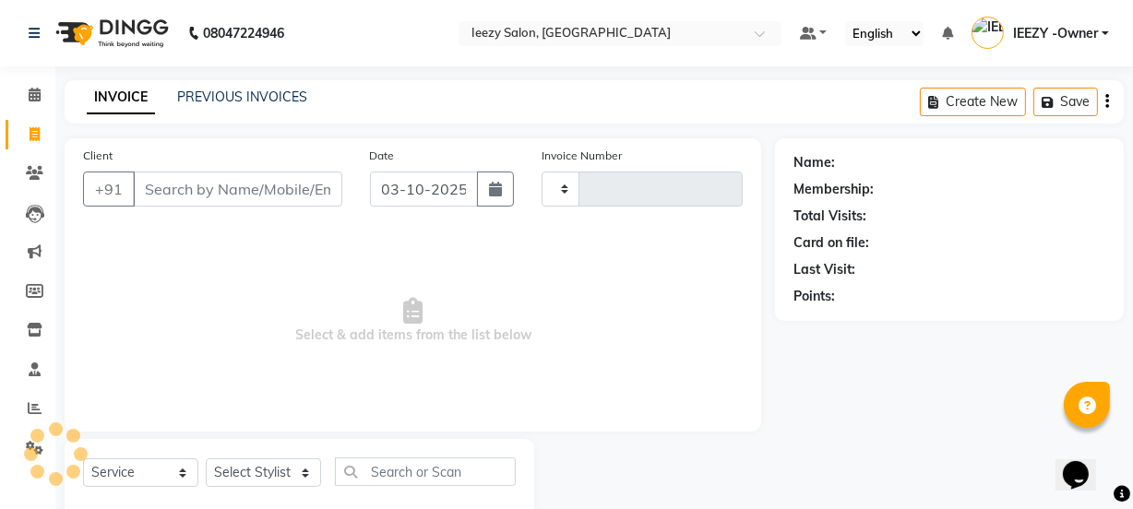
scroll to position [46, 0]
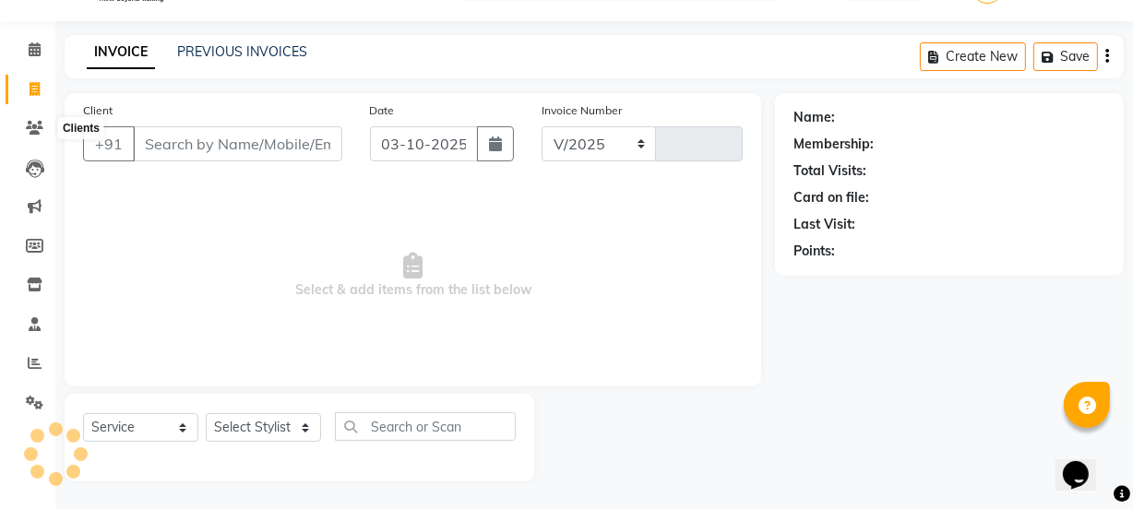
select select "5982"
type input "1406"
click at [224, 46] on link "PREVIOUS INVOICES" at bounding box center [242, 51] width 130 height 17
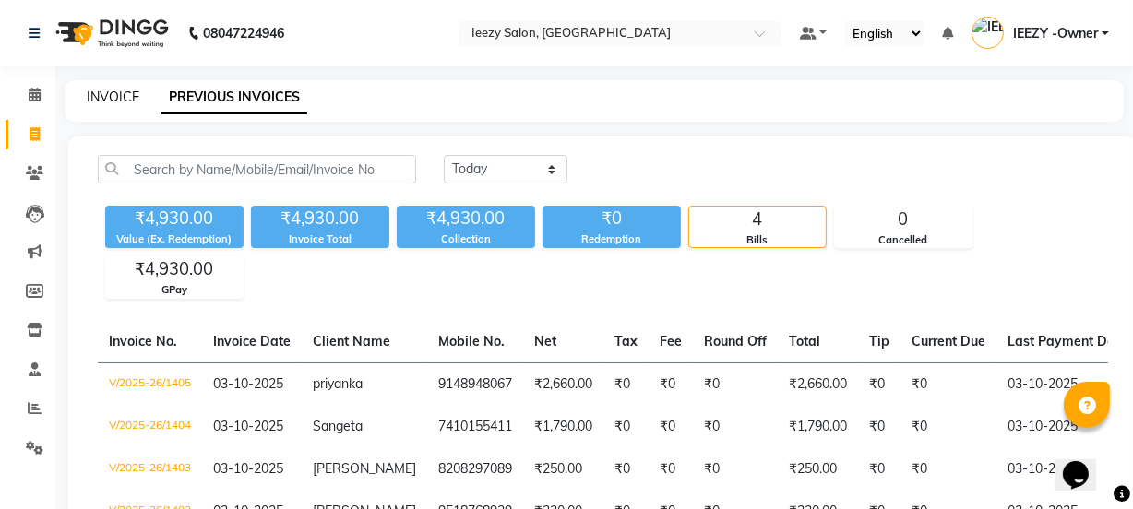
click at [114, 97] on link "INVOICE" at bounding box center [113, 97] width 53 height 17
select select "5982"
select select "service"
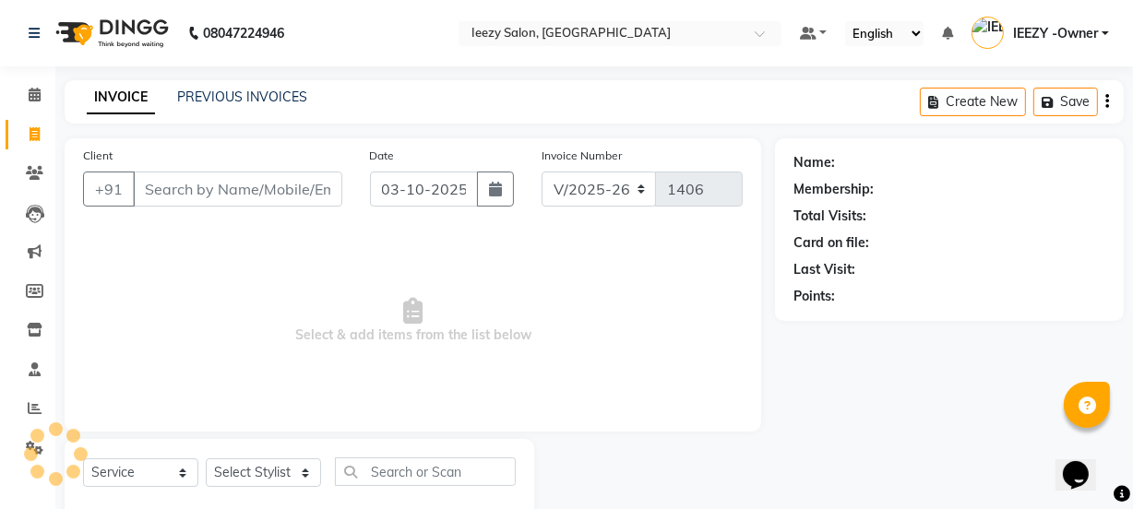
scroll to position [46, 0]
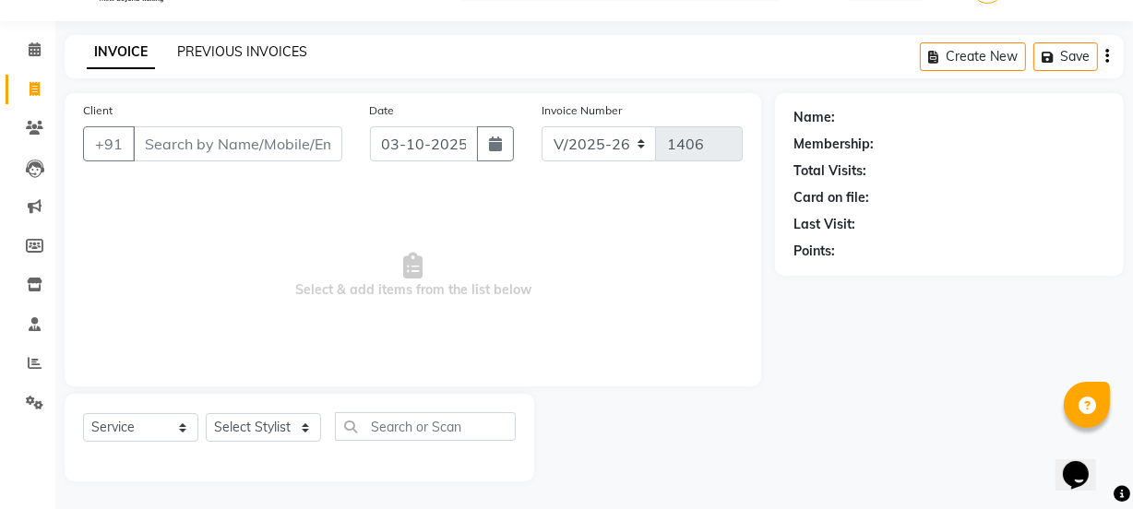
click at [233, 46] on link "PREVIOUS INVOICES" at bounding box center [242, 51] width 130 height 17
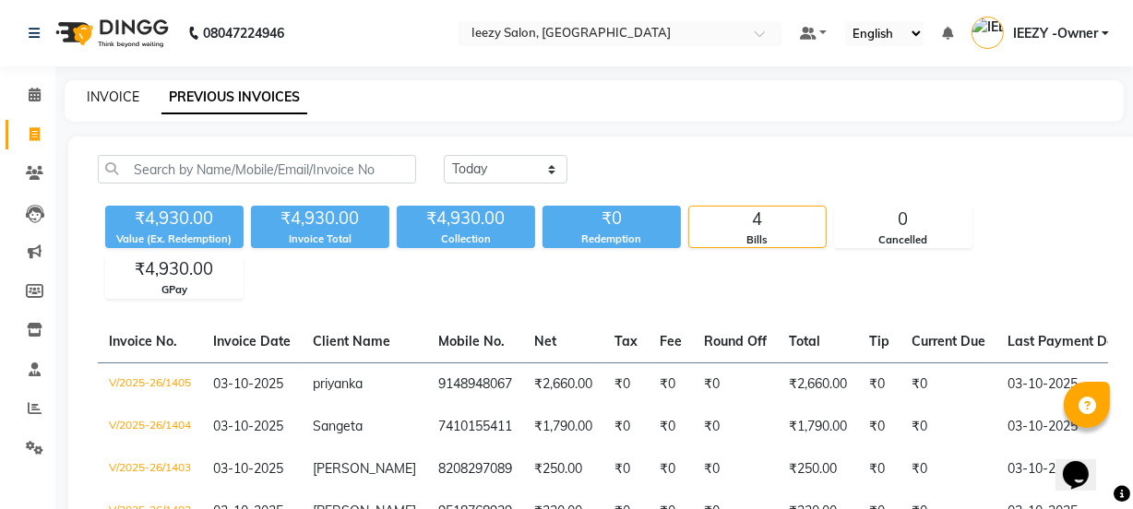
click at [126, 100] on link "INVOICE" at bounding box center [113, 97] width 53 height 17
select select "5982"
select select "service"
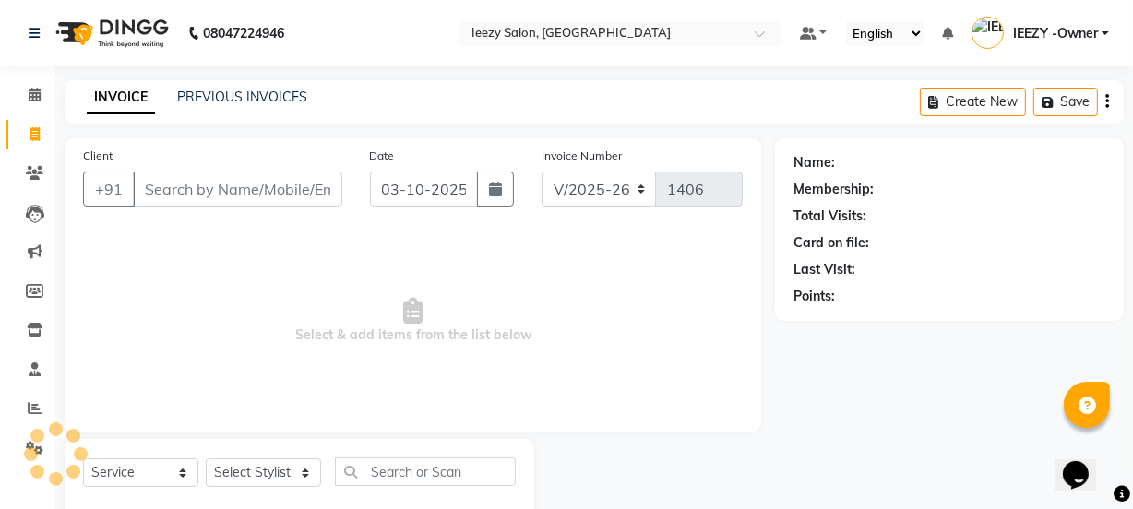
scroll to position [46, 0]
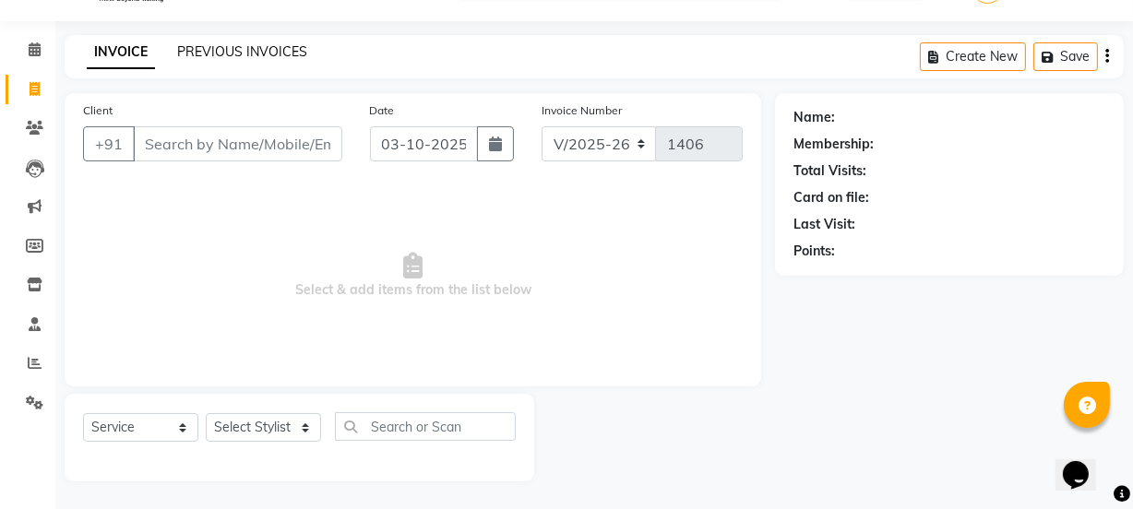
click at [198, 50] on link "PREVIOUS INVOICES" at bounding box center [242, 51] width 130 height 17
